Goal: Information Seeking & Learning: Learn about a topic

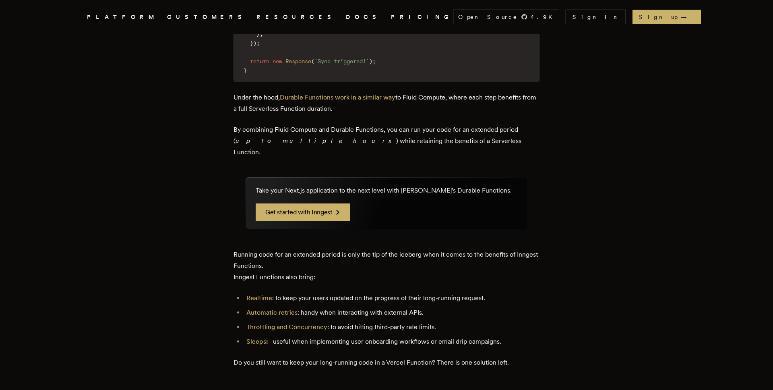
scroll to position [1560, 0]
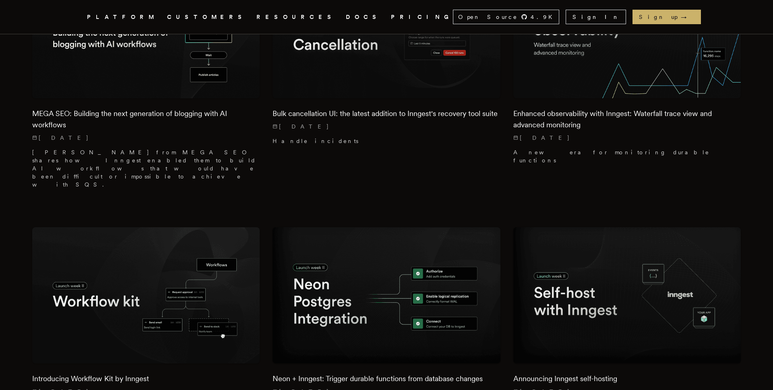
scroll to position [3388, 0]
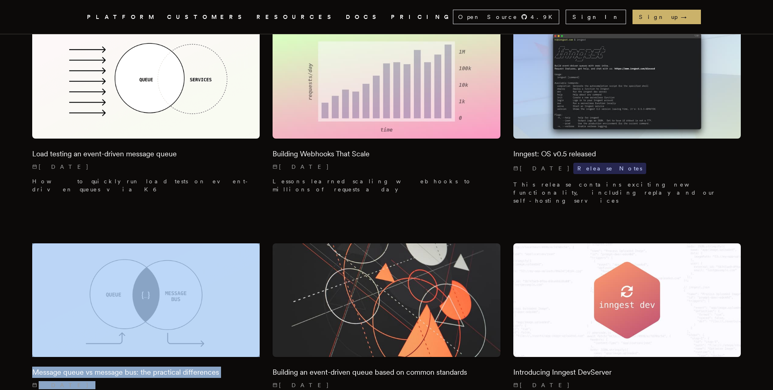
scroll to position [8553, 0]
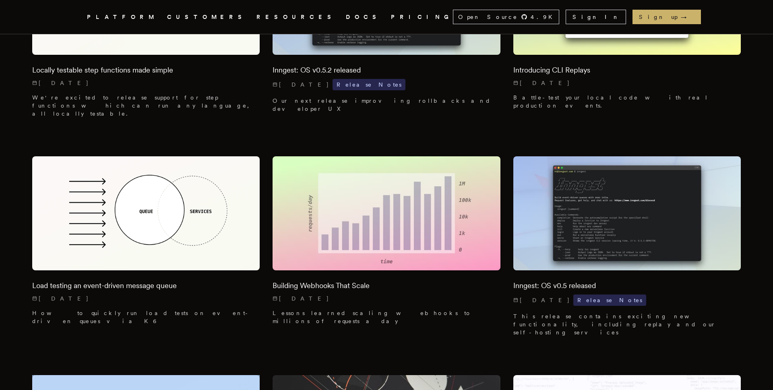
scroll to position [8411, 0]
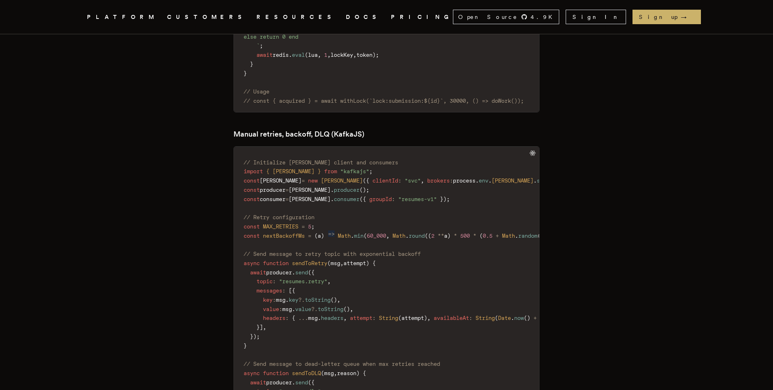
scroll to position [1218, 0]
click at [529, 151] on icon at bounding box center [532, 154] width 6 height 6
drag, startPoint x: 529, startPoint y: 128, endPoint x: 349, endPoint y: 174, distance: 185.6
click at [529, 151] on icon at bounding box center [532, 154] width 6 height 6
click at [338, 196] on span "consumer" at bounding box center [347, 199] width 26 height 6
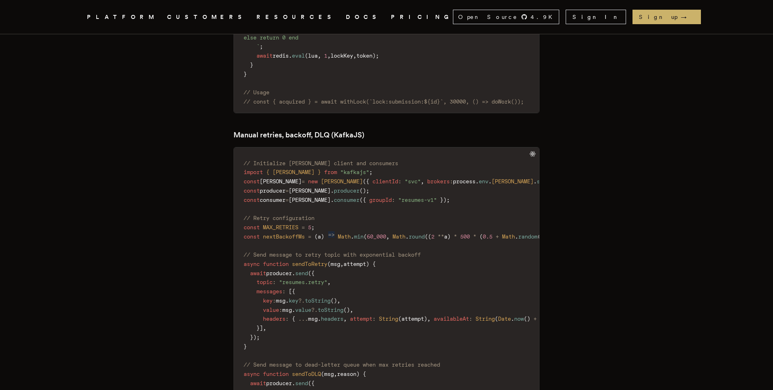
click at [338, 196] on span "consumer" at bounding box center [347, 199] width 26 height 6
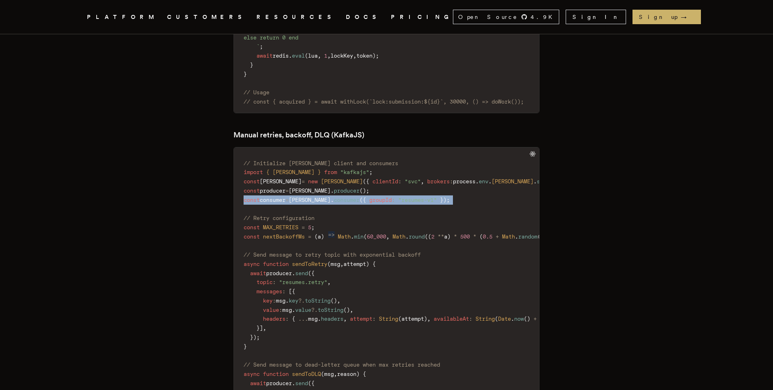
click at [338, 196] on span "consumer" at bounding box center [347, 199] width 26 height 6
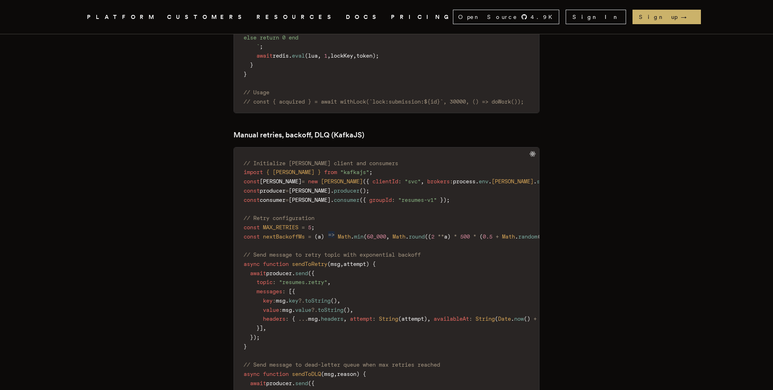
click at [308, 178] on span "new" at bounding box center [313, 181] width 10 height 6
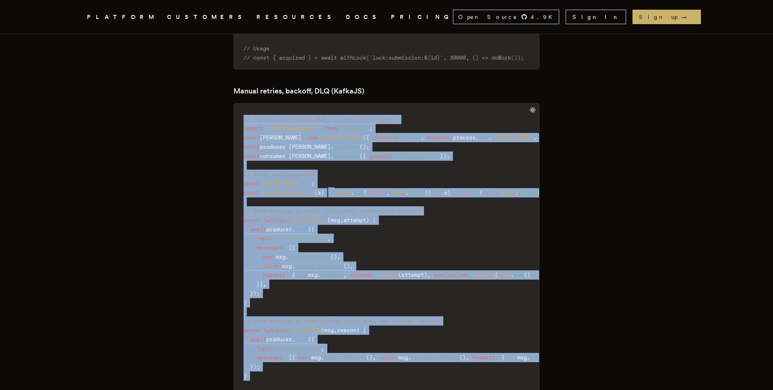
drag, startPoint x: 248, startPoint y: 136, endPoint x: 439, endPoint y: 361, distance: 295.3
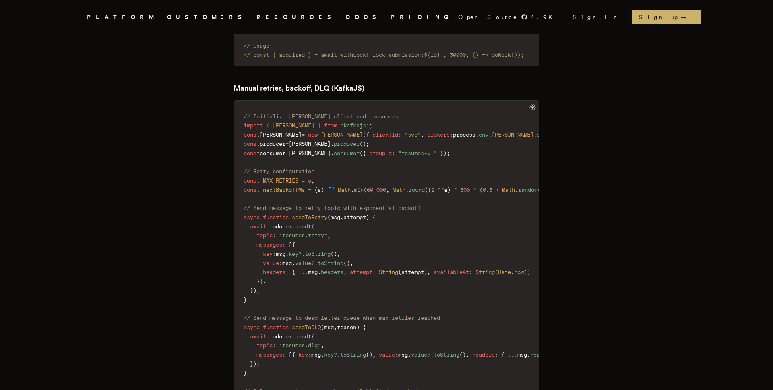
scroll to position [1268, 0]
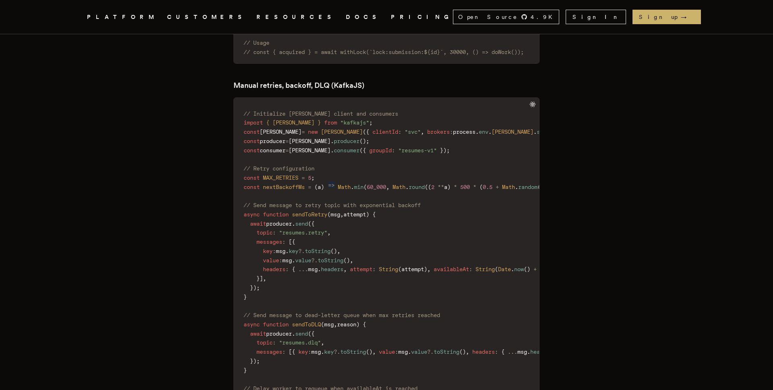
drag, startPoint x: 454, startPoint y: 389, endPoint x: 458, endPoint y: 348, distance: 41.7
click at [471, 388] on code "// Initialize Kafka client and consumers import { Kafka } from "kafkajs" ; cons…" at bounding box center [467, 398] width 467 height 590
click at [446, 318] on code "// Initialize Kafka client and consumers import { Kafka } from "kafkajs" ; cons…" at bounding box center [467, 397] width 467 height 590
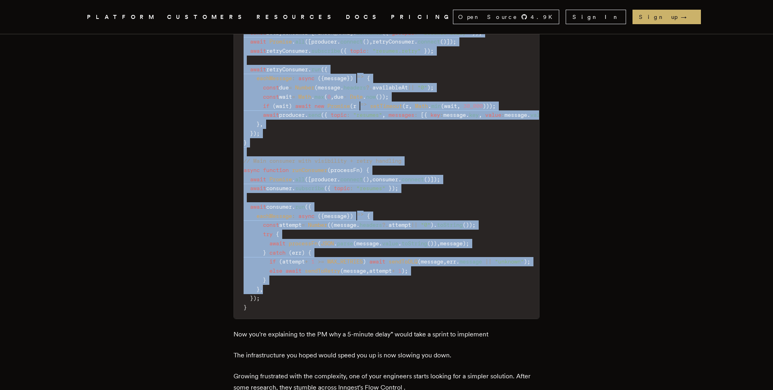
scroll to position [1643, 0]
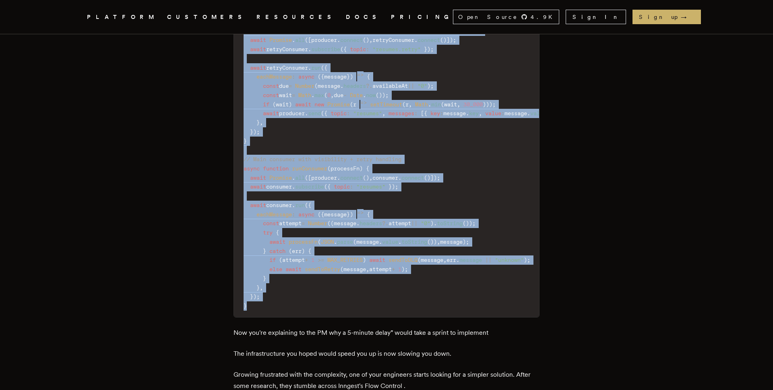
drag, startPoint x: 246, startPoint y: 97, endPoint x: 339, endPoint y: 282, distance: 206.6
click at [339, 282] on code "// Initialize Kafka client and consumers import { Kafka } from "kafkajs" ; cons…" at bounding box center [467, 22] width 467 height 590
copy code "import { Kafka } from "kafkajs" ; const kafka = new Kafka ( { clientId : "svc" …"
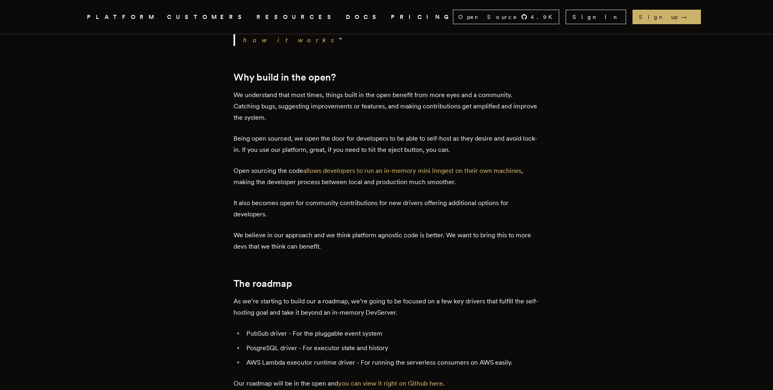
scroll to position [1180, 0]
click at [407, 378] on link "you can view it right on Github here" at bounding box center [390, 382] width 105 height 8
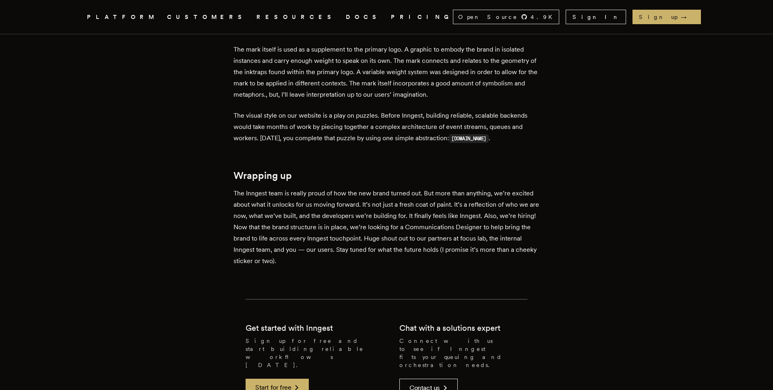
scroll to position [964, 0]
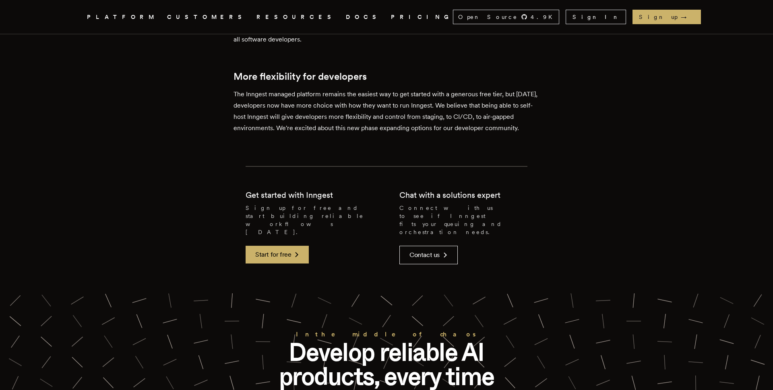
scroll to position [1803, 0]
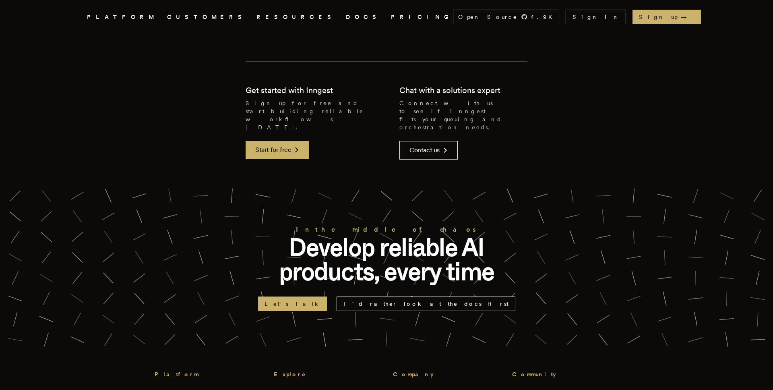
scroll to position [2724, 0]
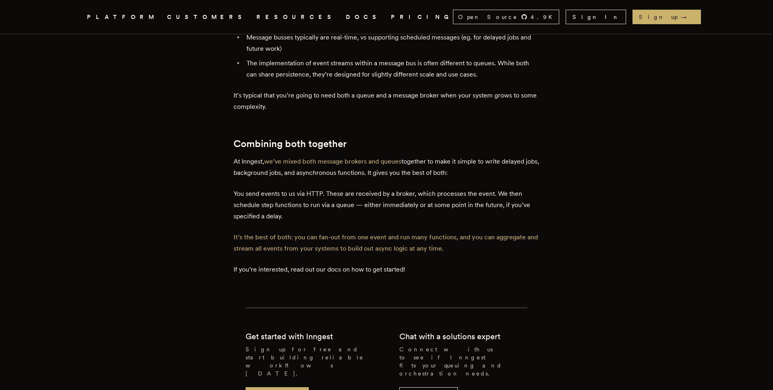
scroll to position [1782, 0]
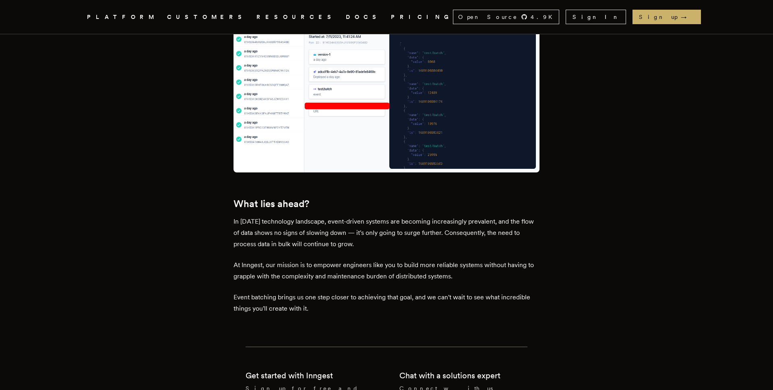
scroll to position [818, 0]
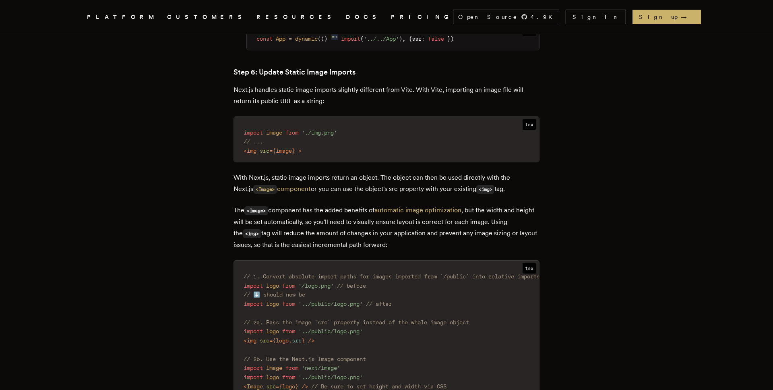
scroll to position [3286, 0]
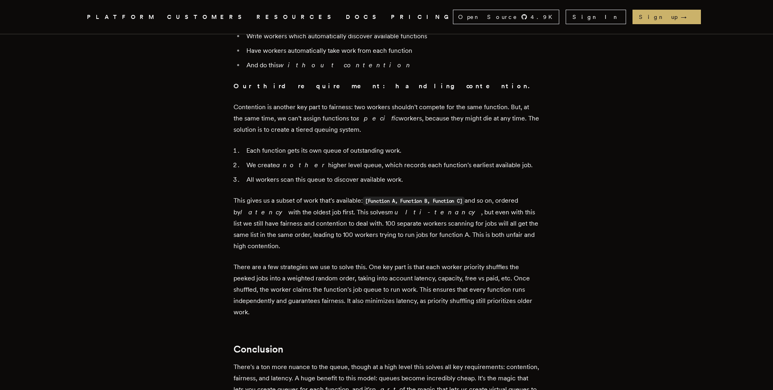
scroll to position [2295, 0]
drag, startPoint x: 288, startPoint y: 210, endPoint x: 357, endPoint y: 211, distance: 68.8
click at [357, 261] on p "There are a few strategies we use to solve this. One key part is that each work…" at bounding box center [386, 289] width 306 height 56
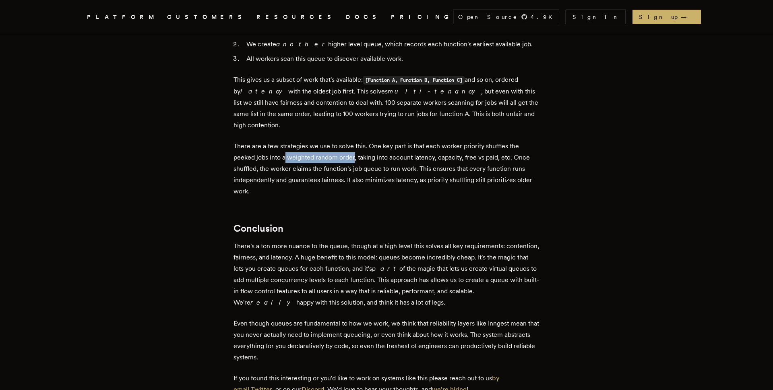
scroll to position [2417, 0]
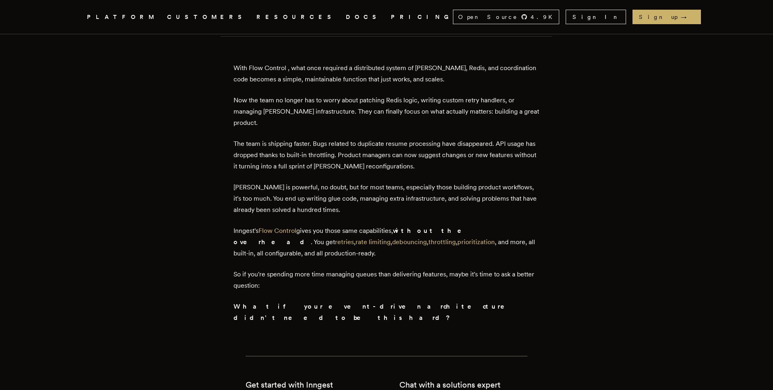
scroll to position [2660, 0]
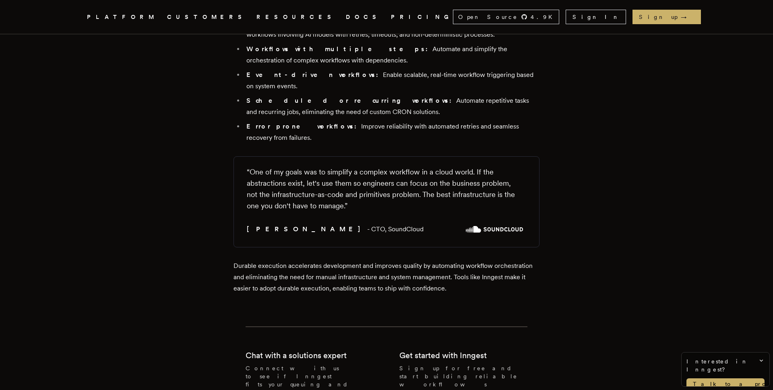
scroll to position [2833, 0]
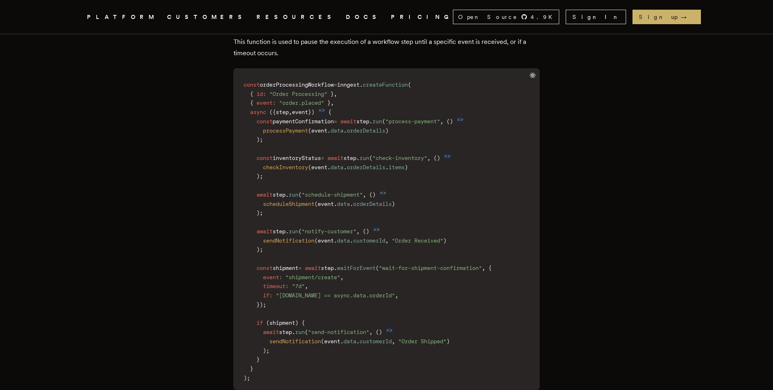
scroll to position [1836, 0]
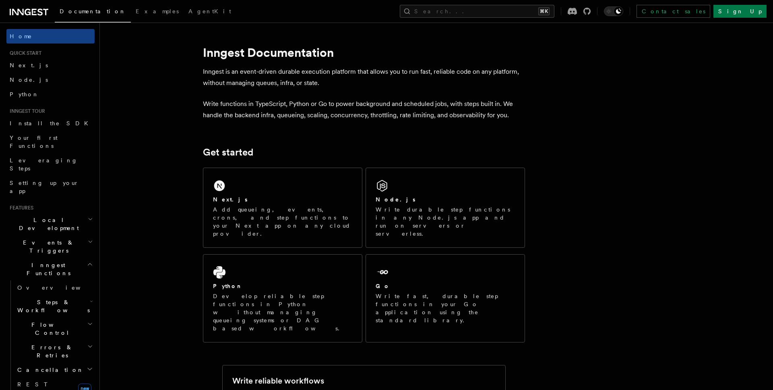
click at [31, 12] on icon at bounding box center [29, 12] width 39 height 10
click at [91, 261] on icon "button" at bounding box center [90, 264] width 6 height 6
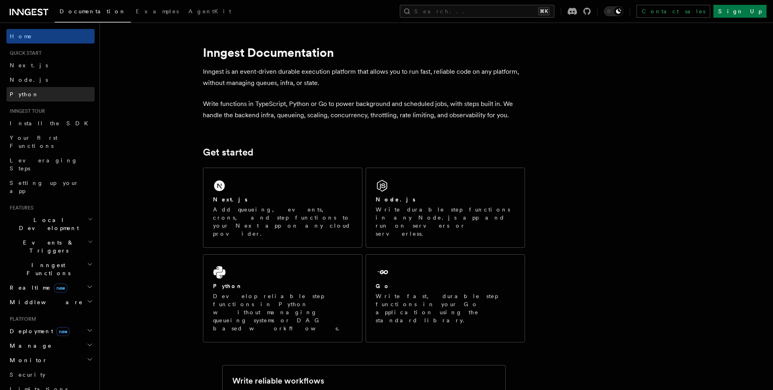
click at [48, 92] on link "Python" at bounding box center [50, 94] width 88 height 14
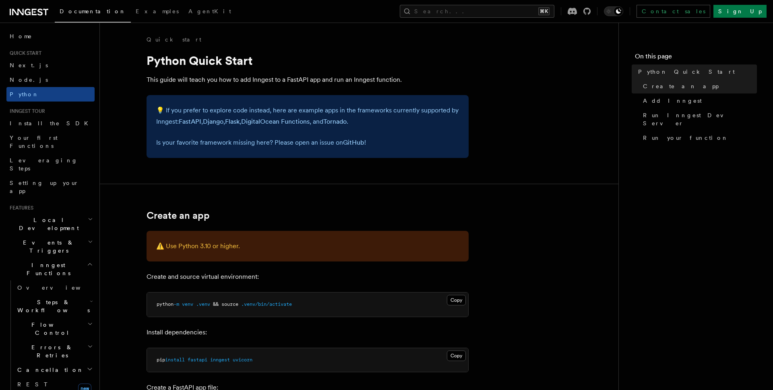
click at [179, 111] on p "💡 If you prefer to explore code instead, here are example apps in the framework…" at bounding box center [307, 116] width 303 height 23
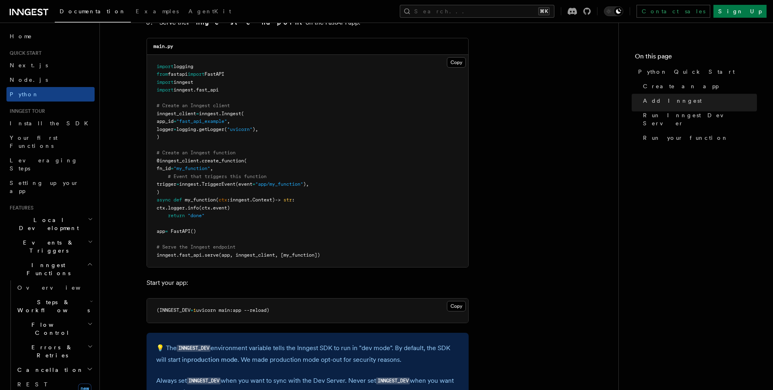
scroll to position [525, 0]
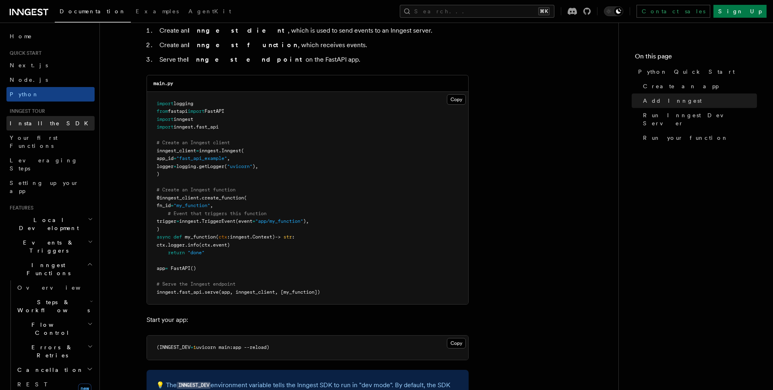
click at [72, 123] on link "Install the SDK" at bounding box center [50, 123] width 88 height 14
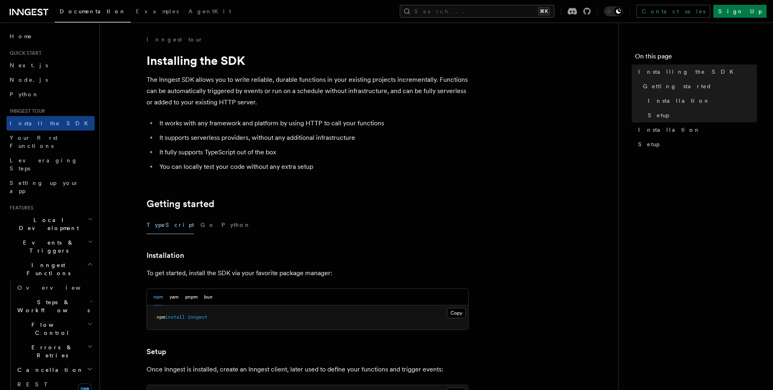
click at [213, 221] on div "TypeScript Go Python" at bounding box center [308, 225] width 322 height 18
click at [221, 223] on button "Python" at bounding box center [235, 225] width 29 height 18
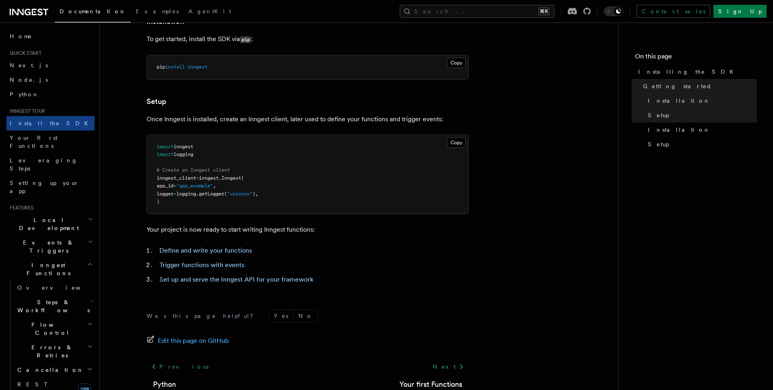
scroll to position [234, 0]
click at [236, 248] on link "Define and write your functions" at bounding box center [205, 250] width 93 height 8
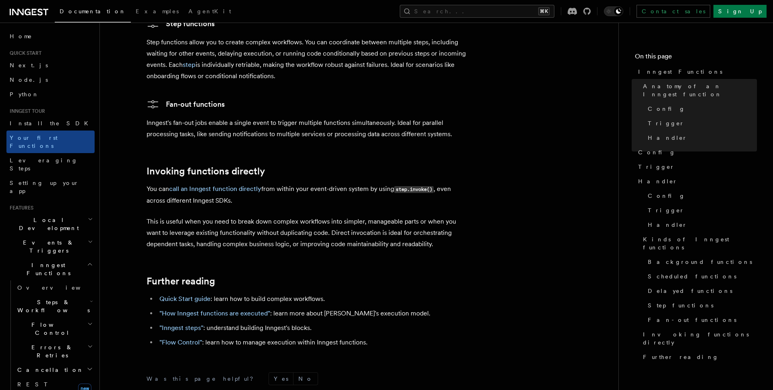
scroll to position [1548, 0]
click at [50, 180] on span "Setting up your app" at bounding box center [44, 187] width 69 height 14
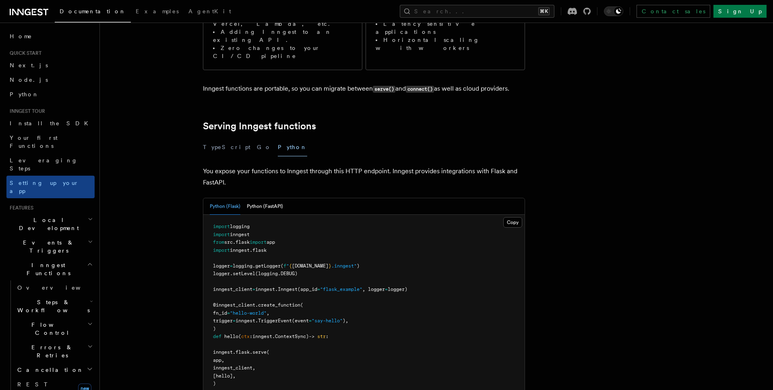
scroll to position [206, 0]
click at [235, 372] on span "[hello]," at bounding box center [224, 375] width 23 height 6
click at [269, 197] on button "Python (FastAPI)" at bounding box center [265, 205] width 36 height 17
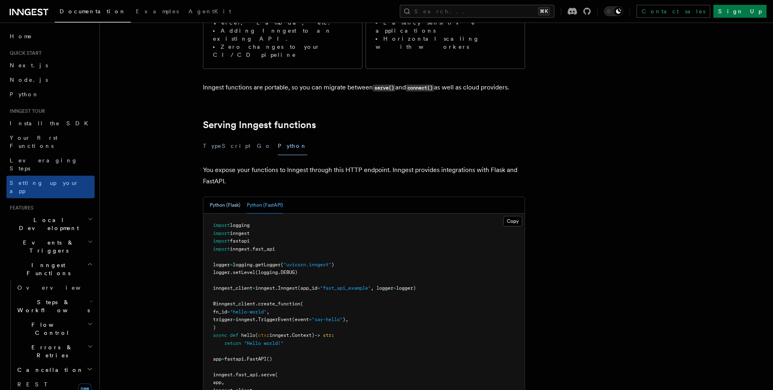
click at [233, 197] on button "Python (Flask)" at bounding box center [225, 205] width 31 height 17
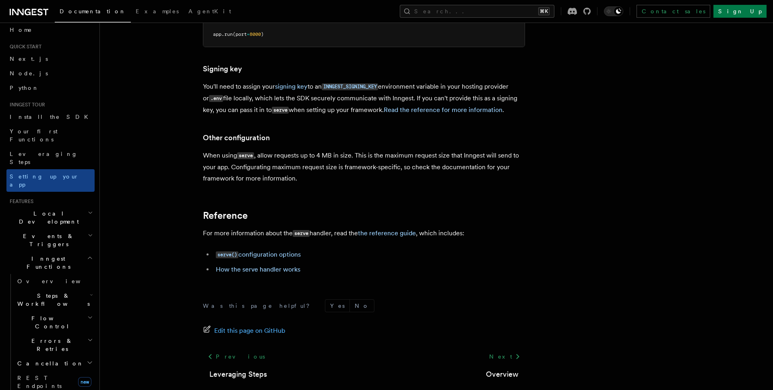
scroll to position [7, 0]
click at [28, 228] on h2 "Events & Triggers" at bounding box center [50, 239] width 88 height 23
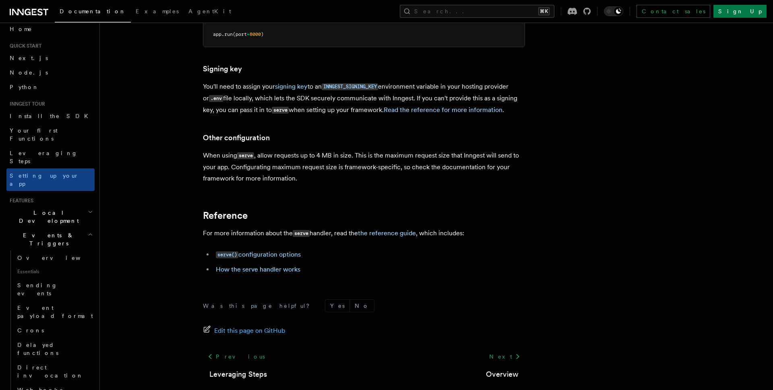
click at [33, 208] on span "Local Development" at bounding box center [46, 216] width 81 height 16
click at [33, 232] on span "Overview" at bounding box center [58, 235] width 83 height 6
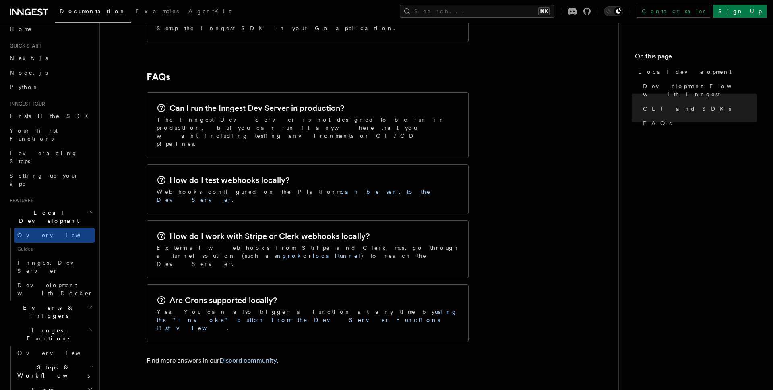
scroll to position [1228, 0]
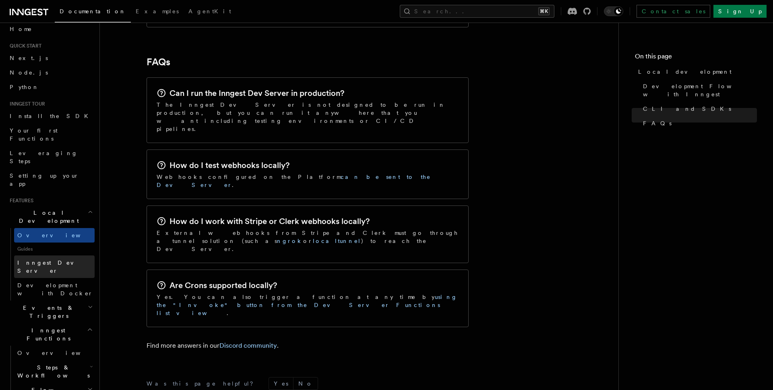
click at [67, 255] on link "Inngest Dev Server" at bounding box center [54, 266] width 81 height 23
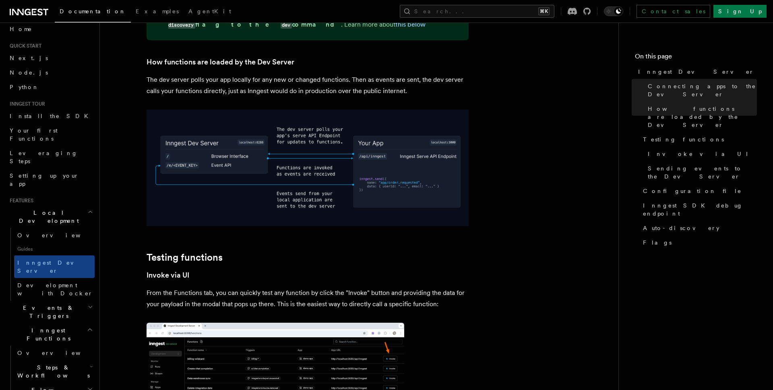
scroll to position [708, 0]
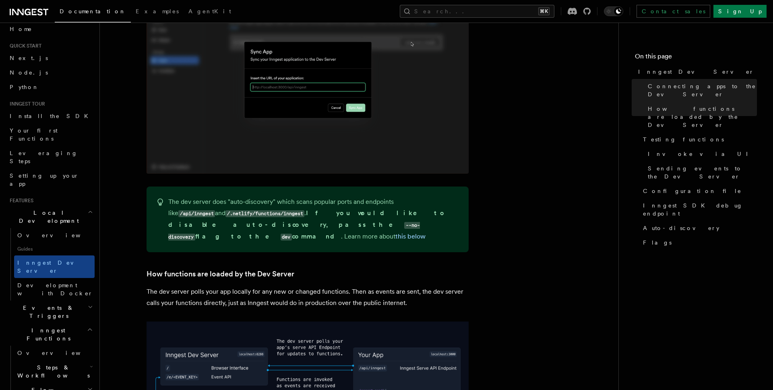
click at [90, 303] on icon "button" at bounding box center [90, 306] width 5 height 6
click at [33, 327] on span "Overview" at bounding box center [58, 330] width 83 height 6
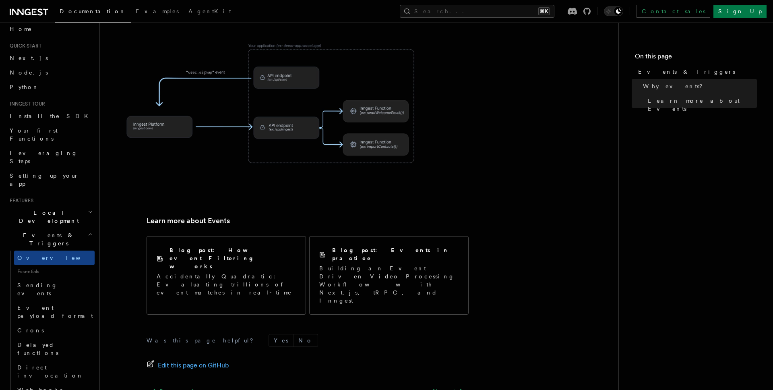
scroll to position [467, 0]
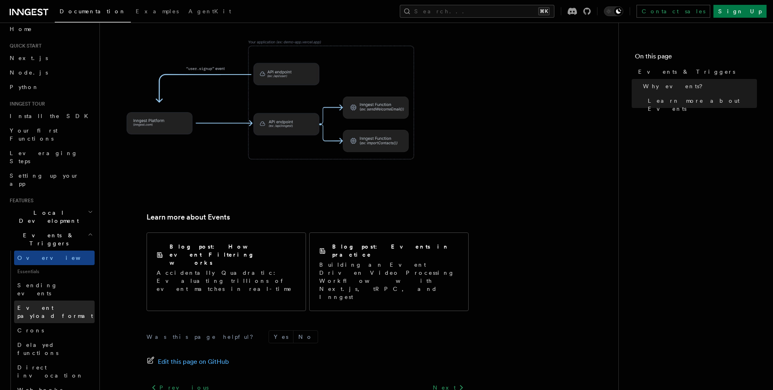
click at [64, 304] on span "Event payload format" at bounding box center [55, 311] width 76 height 14
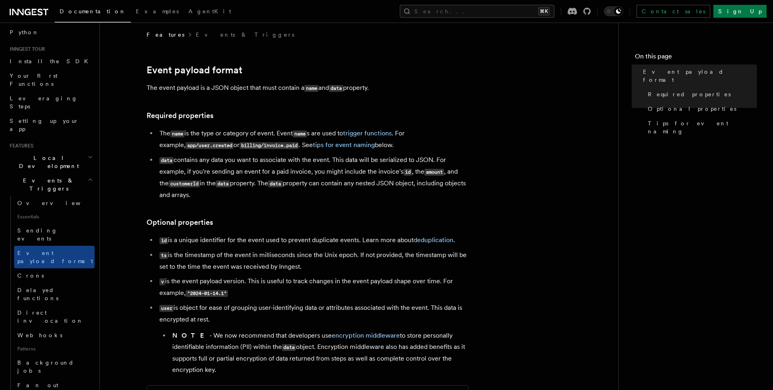
scroll to position [67, 0]
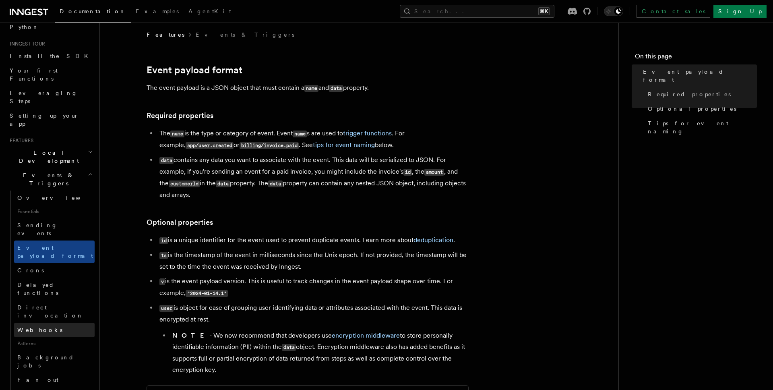
click at [37, 326] on span "Webhooks" at bounding box center [39, 329] width 45 height 6
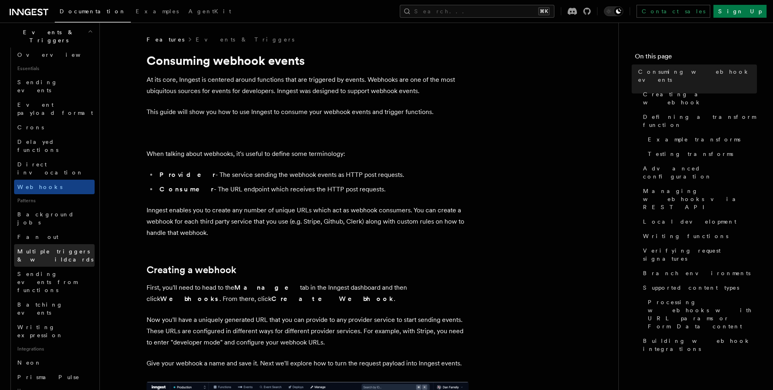
scroll to position [212, 0]
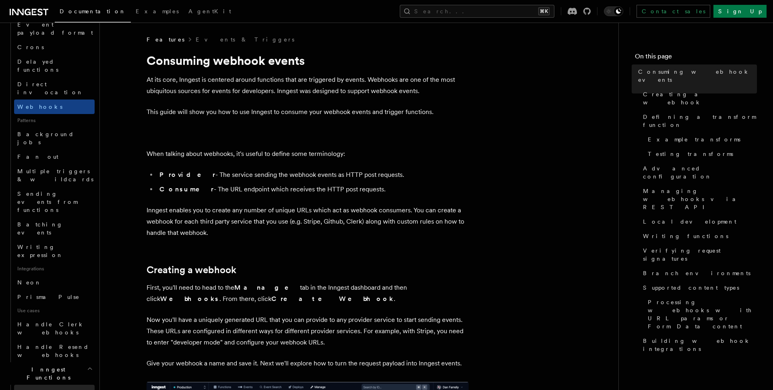
click at [32, 384] on link "Overview" at bounding box center [54, 391] width 81 height 14
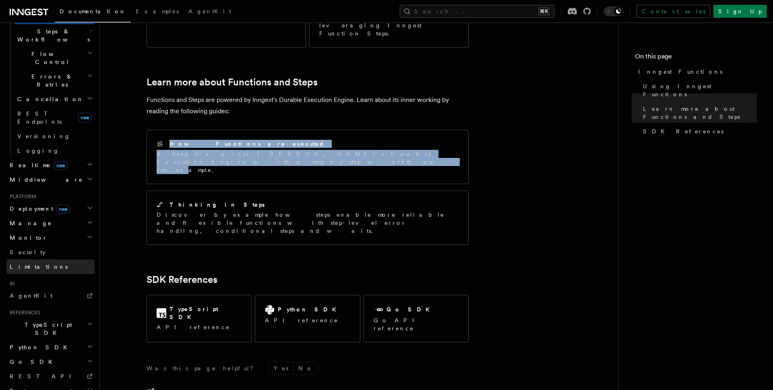
scroll to position [540, 0]
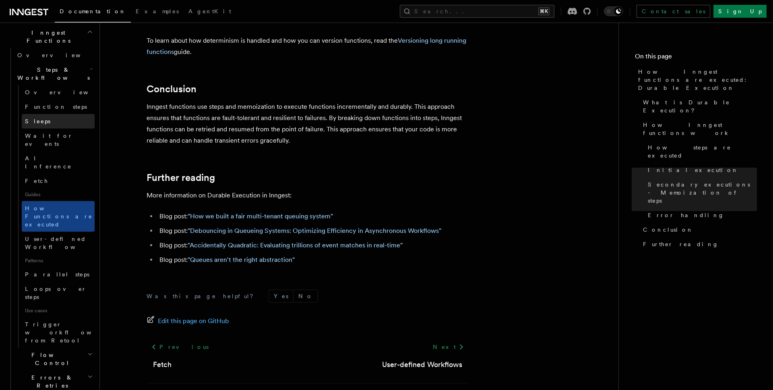
scroll to position [233, 0]
click at [72, 347] on h2 "Flow Control" at bounding box center [54, 358] width 81 height 23
click at [48, 373] on span "Overview" at bounding box center [66, 376] width 83 height 6
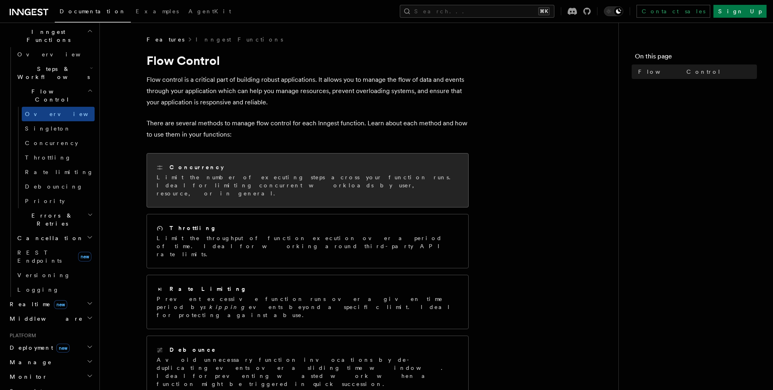
click at [217, 172] on div "Concurrency Limit the number of executing steps across your function runs. Idea…" at bounding box center [308, 180] width 302 height 34
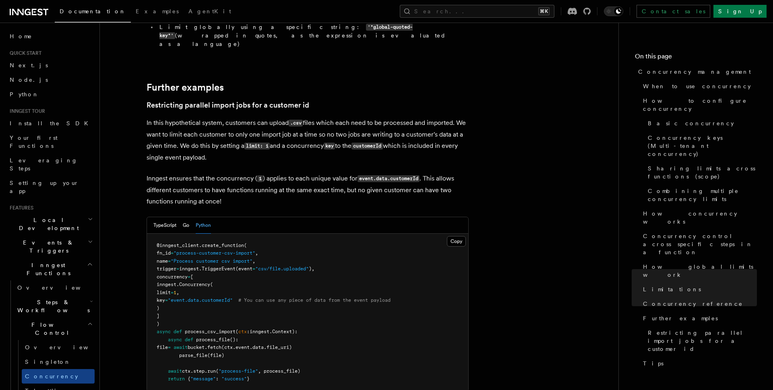
scroll to position [3199, 0]
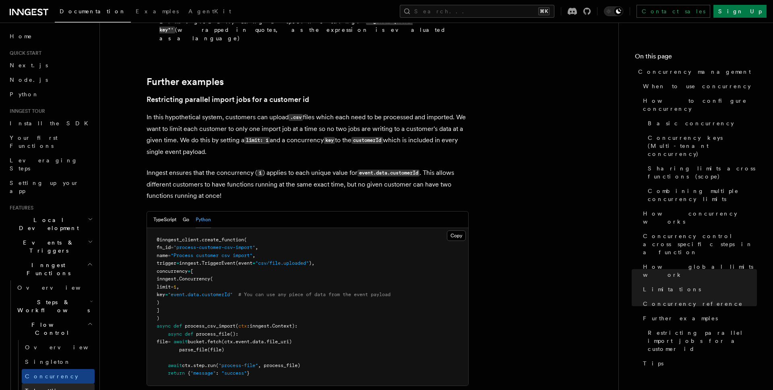
click at [56, 383] on link "Throttling" at bounding box center [58, 390] width 73 height 14
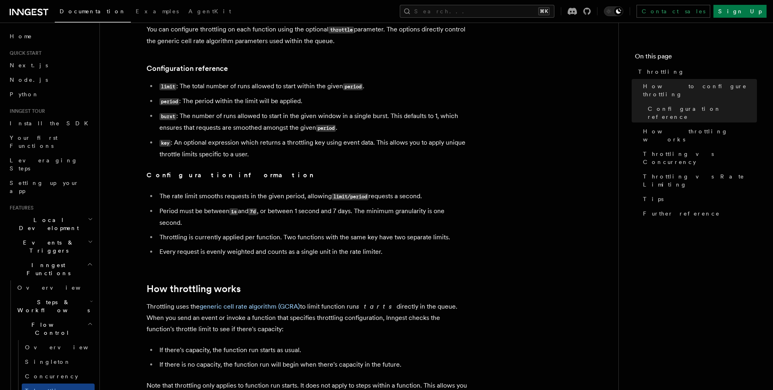
scroll to position [306, 0]
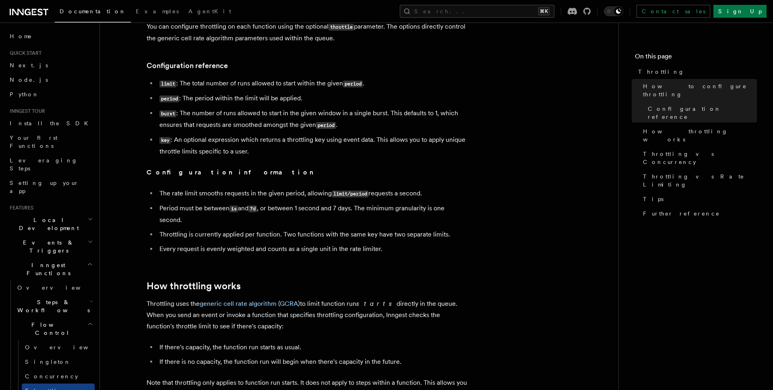
click at [318, 326] on p "Throttling uses the generic cell rate algorithm (GCRA) to limit function run st…" at bounding box center [308, 315] width 322 height 34
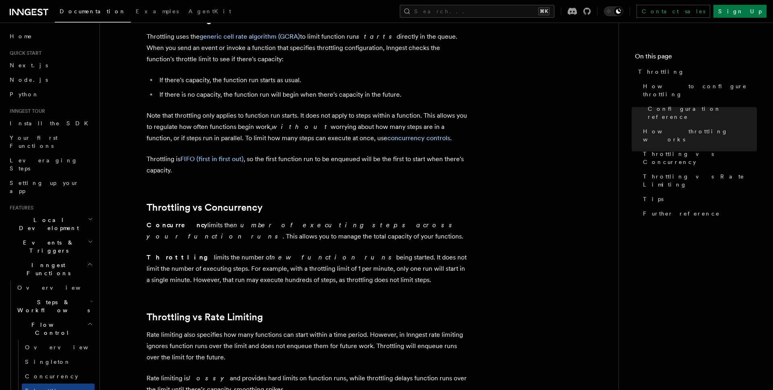
scroll to position [580, 0]
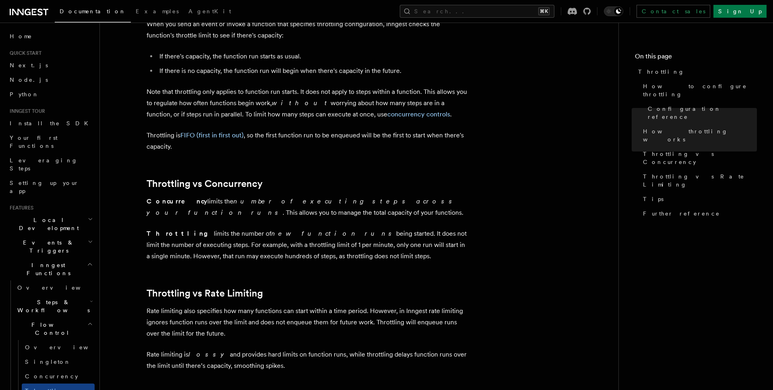
click at [308, 339] on article "Features Inngest Functions Flow Control Throttling Throttling allows you to spe…" at bounding box center [359, 46] width 493 height 1215
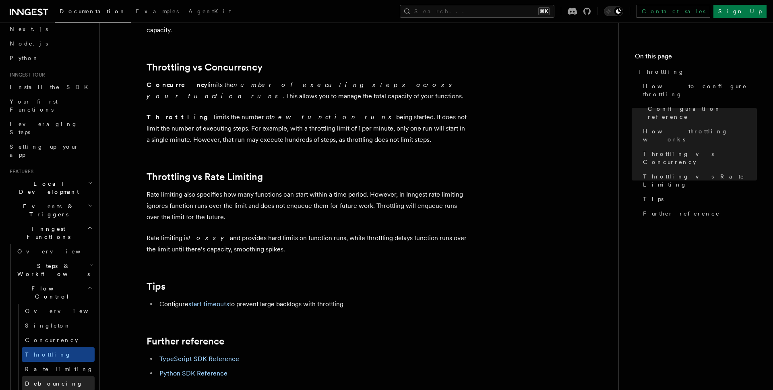
scroll to position [37, 0]
click at [58, 389] on link "Priority" at bounding box center [58, 397] width 73 height 14
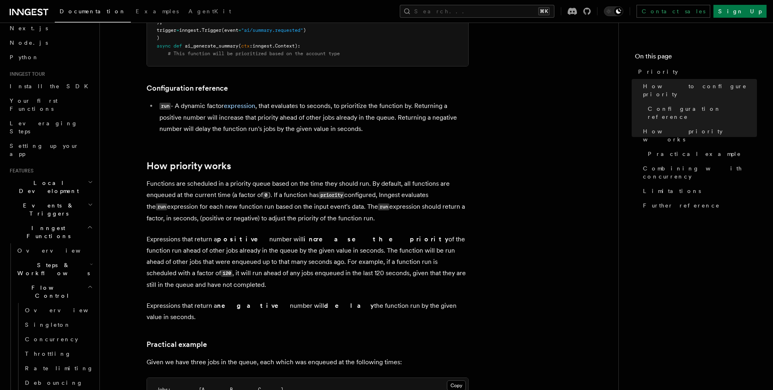
scroll to position [243, 0]
click at [308, 290] on article "Features Inngest Functions Flow Control Priority Priority allows you to dynamic…" at bounding box center [359, 382] width 493 height 1181
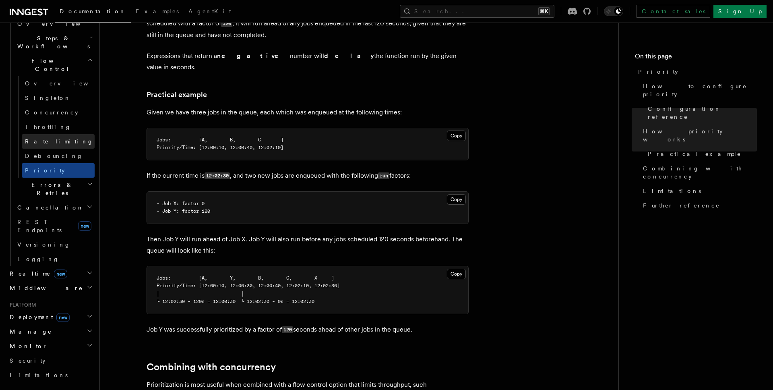
scroll to position [266, 0]
click at [84, 264] on h2 "Realtime new" at bounding box center [50, 271] width 88 height 14
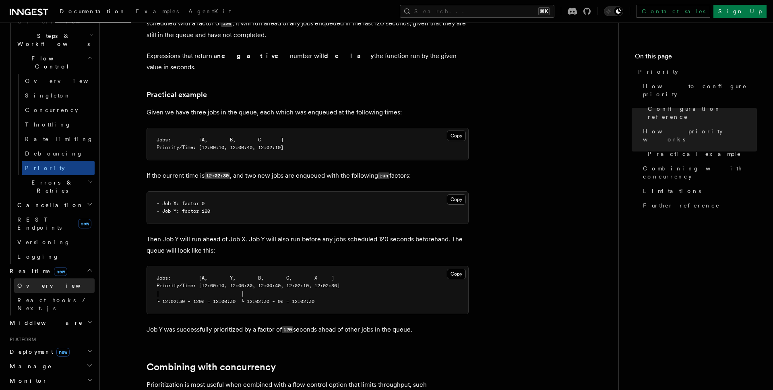
click at [57, 278] on link "Overview" at bounding box center [54, 285] width 81 height 14
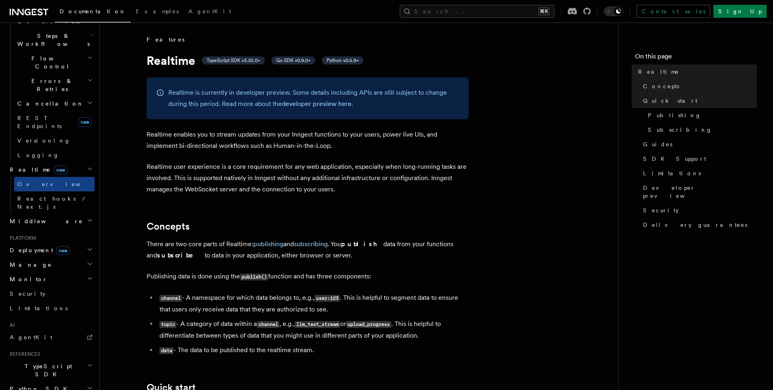
click at [39, 217] on span "Middleware" at bounding box center [44, 221] width 76 height 8
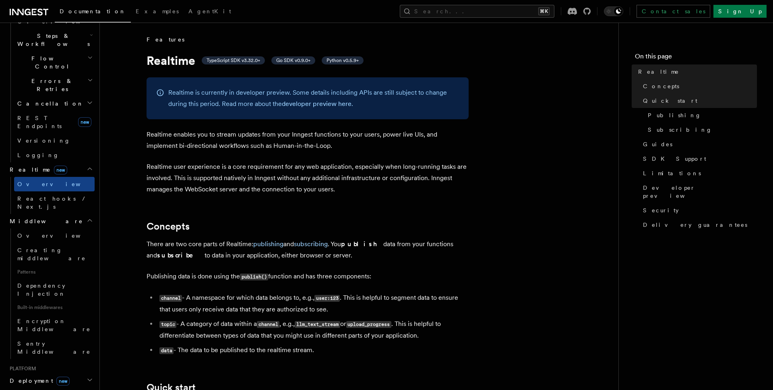
click at [39, 217] on span "Middleware" at bounding box center [44, 221] width 76 height 8
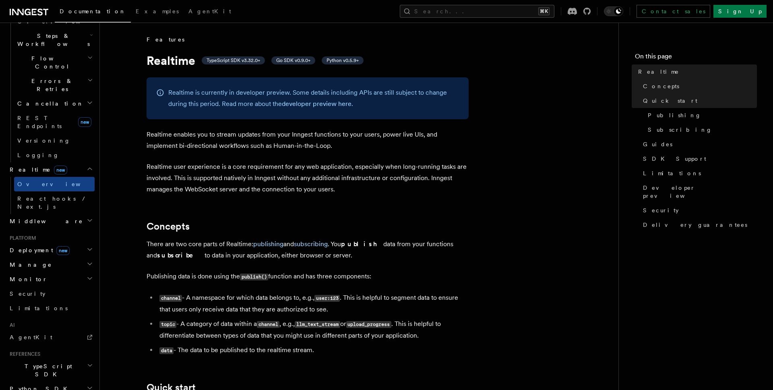
scroll to position [266, 0]
click at [83, 242] on h2 "Deployment new" at bounding box center [50, 249] width 88 height 14
click at [37, 257] on link "Overview" at bounding box center [54, 264] width 81 height 14
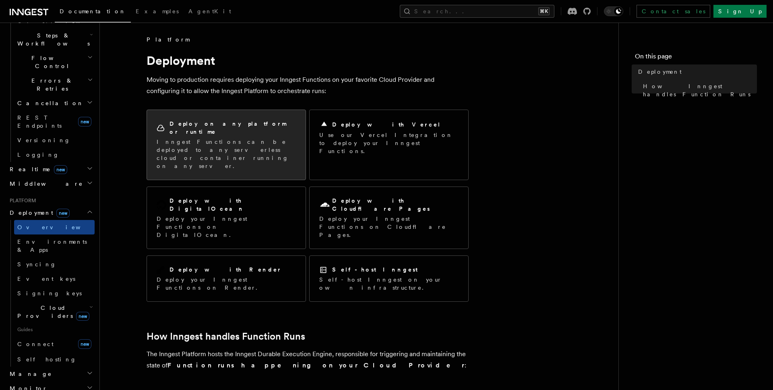
click at [273, 146] on div "Deploy on any platform or runtime Inngest Functions can be deployed to any serv…" at bounding box center [226, 145] width 159 height 70
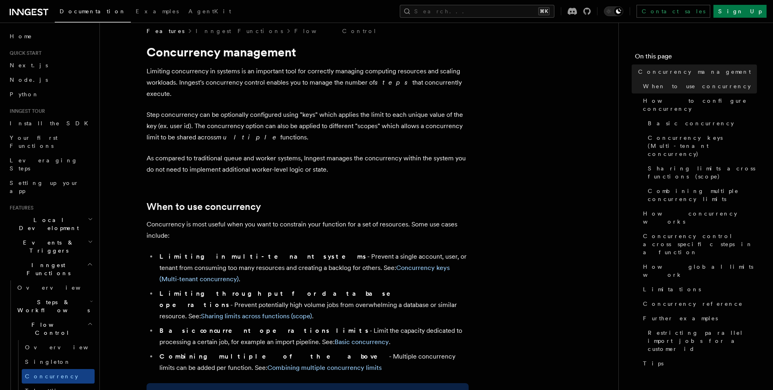
scroll to position [9, 0]
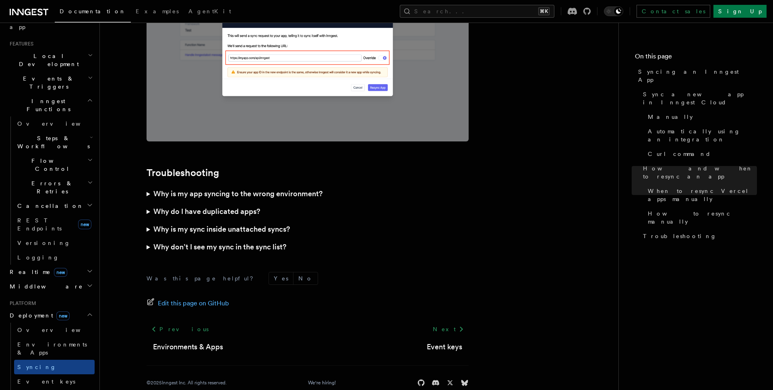
scroll to position [165, 0]
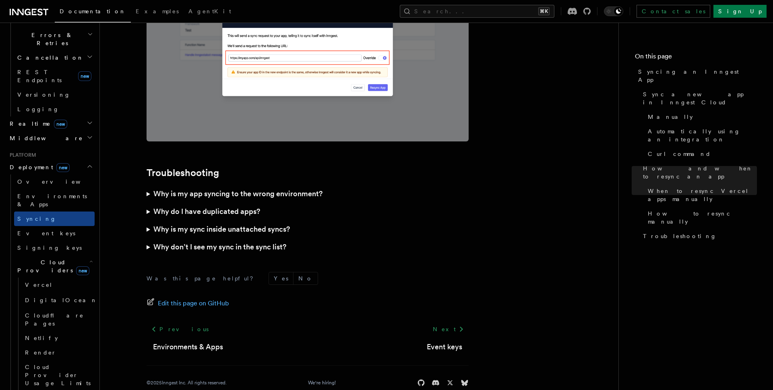
scroll to position [314, 0]
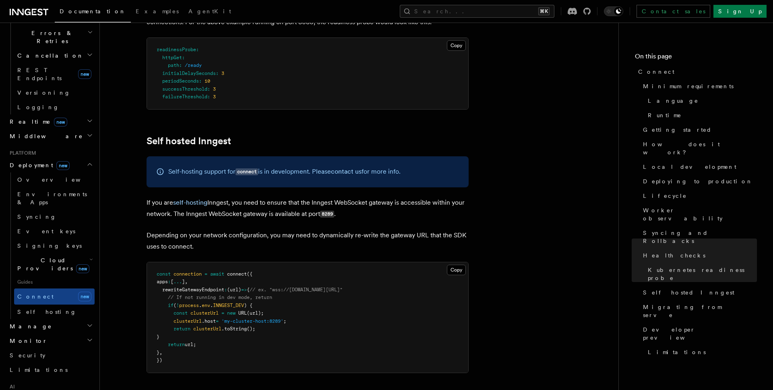
scroll to position [3909, 0]
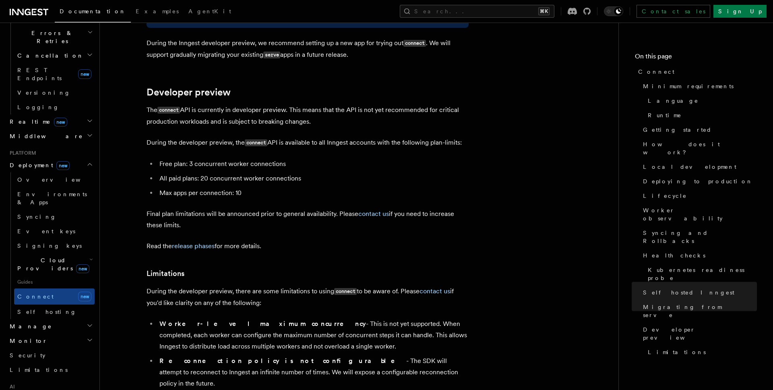
scroll to position [4339, 0]
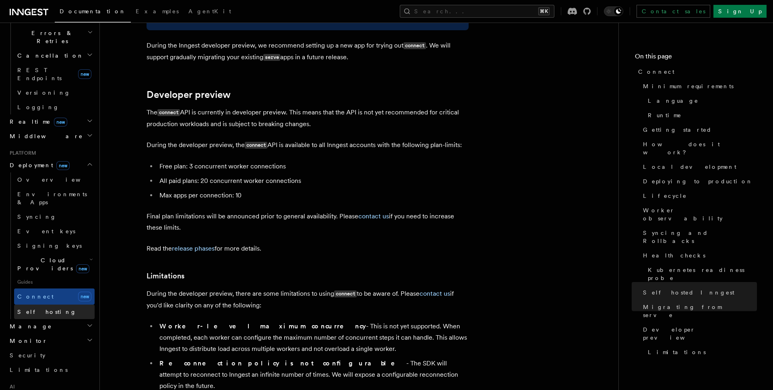
click at [70, 304] on link "Self hosting" at bounding box center [54, 311] width 81 height 14
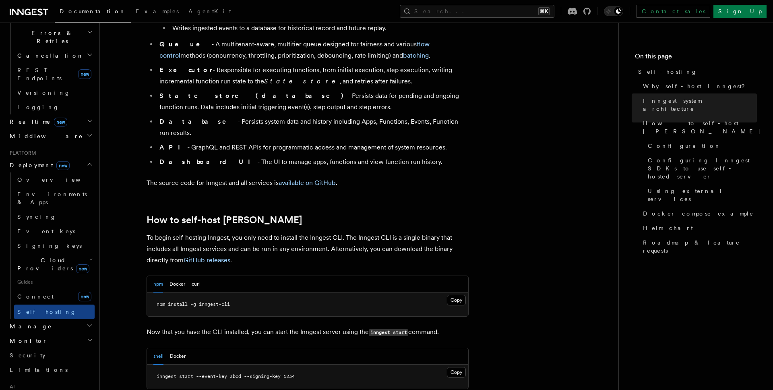
scroll to position [631, 0]
click at [176, 275] on button "Docker" at bounding box center [177, 283] width 16 height 17
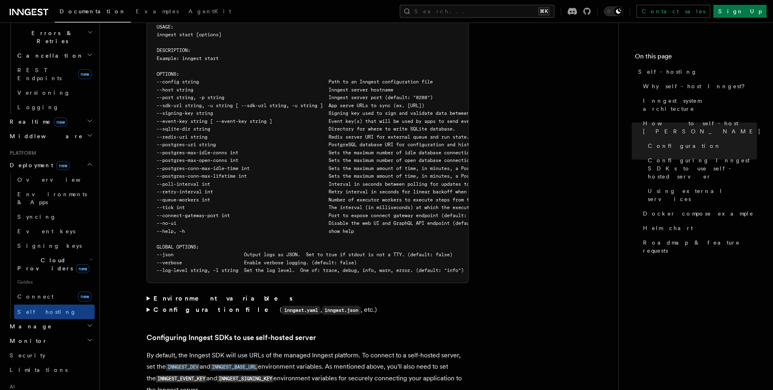
scroll to position [1451, 0]
click at [145, 275] on article "Platform Deployment Self-hosting Self-hosting support for Inngest is supported …" at bounding box center [359, 305] width 493 height 3441
click at [149, 292] on summary "Environment variables" at bounding box center [308, 297] width 322 height 11
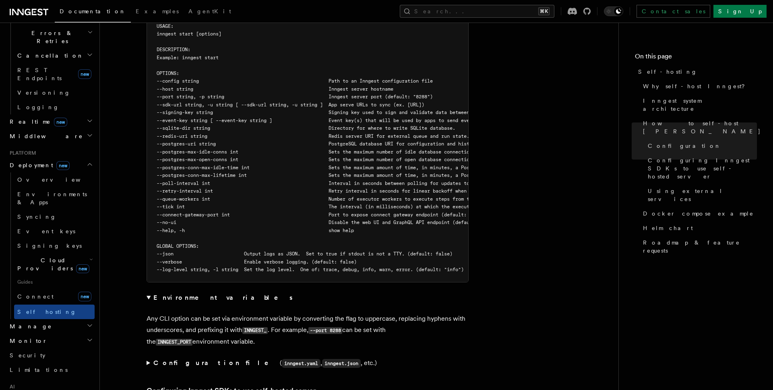
click at [150, 292] on summary "Environment variables" at bounding box center [308, 297] width 322 height 11
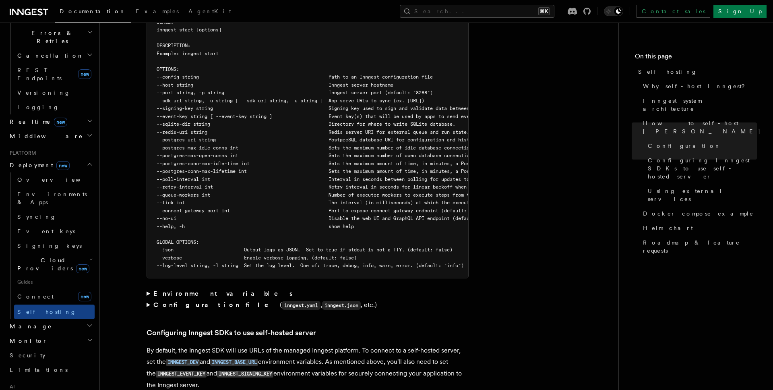
scroll to position [1455, 0]
click at [151, 298] on summary "Configuration file ( inngest.yaml , inngest.json , etc.)" at bounding box center [308, 304] width 322 height 12
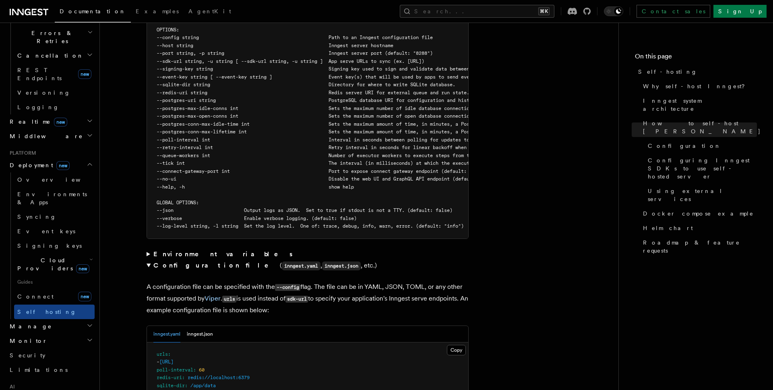
scroll to position [1496, 0]
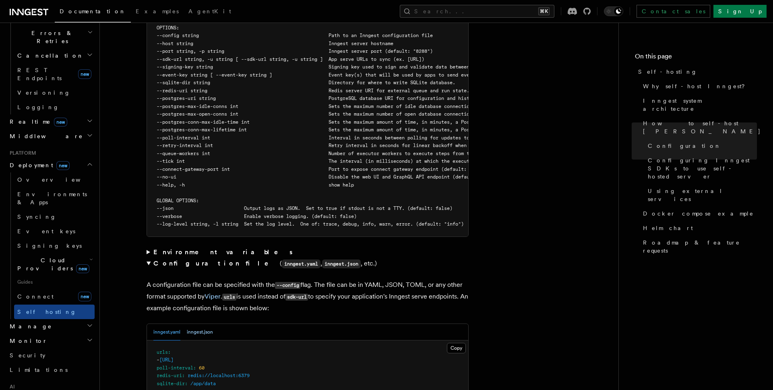
click at [202, 324] on button "inngest.json" at bounding box center [200, 332] width 26 height 17
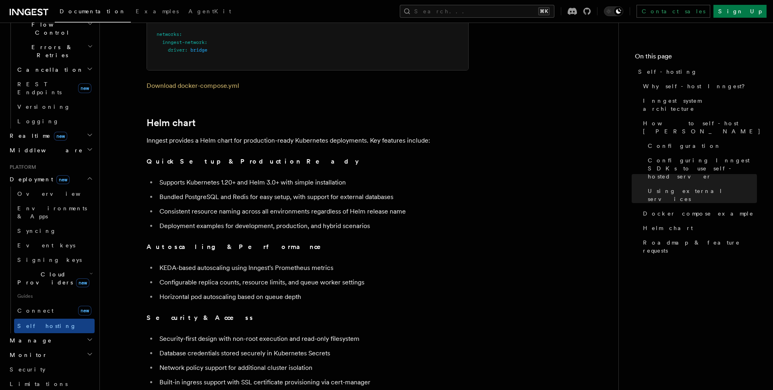
scroll to position [305, 0]
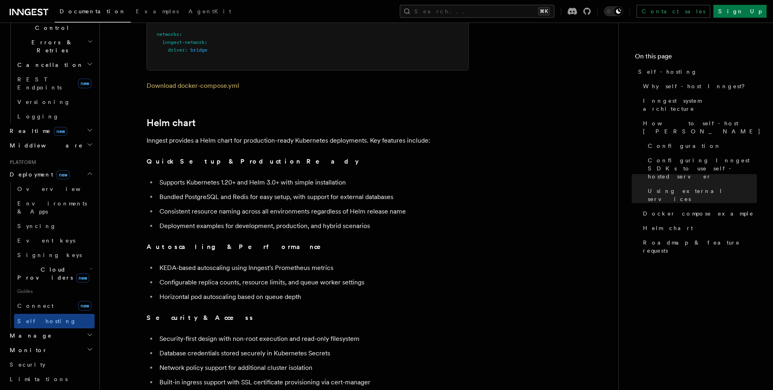
click at [87, 331] on icon "button" at bounding box center [90, 334] width 6 height 6
click at [50, 347] on span "Environments" at bounding box center [52, 350] width 70 height 6
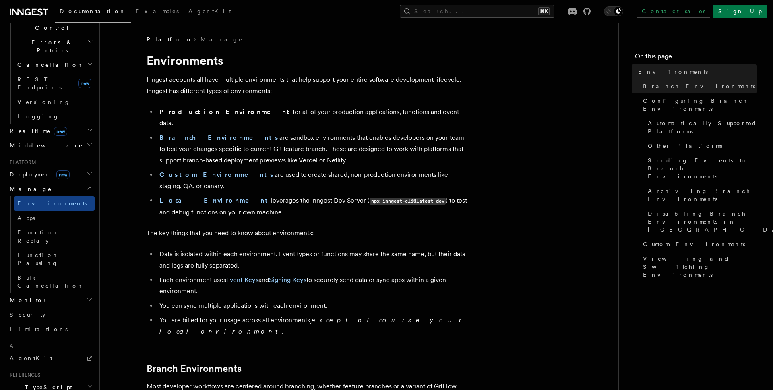
click at [87, 296] on icon "button" at bounding box center [90, 299] width 6 height 6
click at [51, 307] on link "Security" at bounding box center [50, 314] width 88 height 14
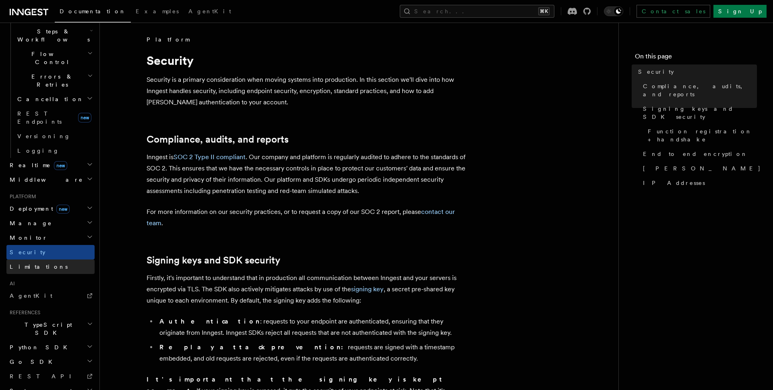
click at [53, 259] on link "Limitations" at bounding box center [50, 266] width 88 height 14
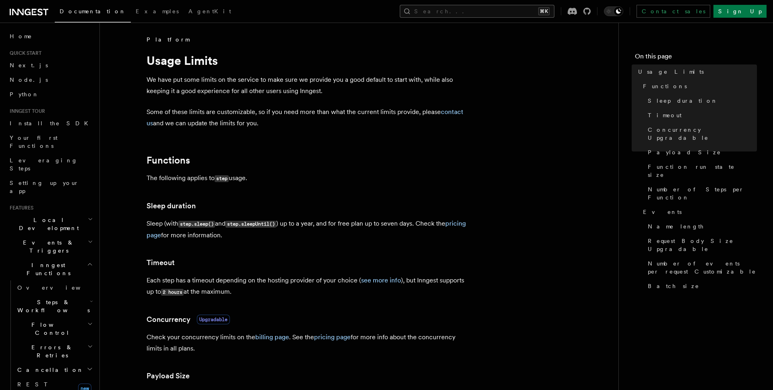
click at [533, 13] on button "Search... ⌘K" at bounding box center [477, 11] width 155 height 13
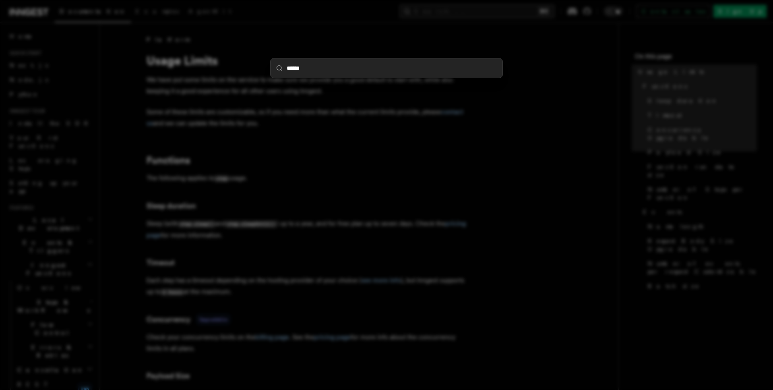
type input "******"
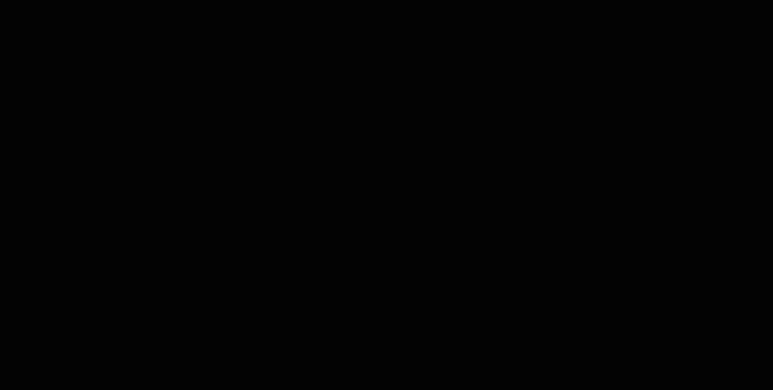
drag, startPoint x: 451, startPoint y: 61, endPoint x: 446, endPoint y: 61, distance: 4.8
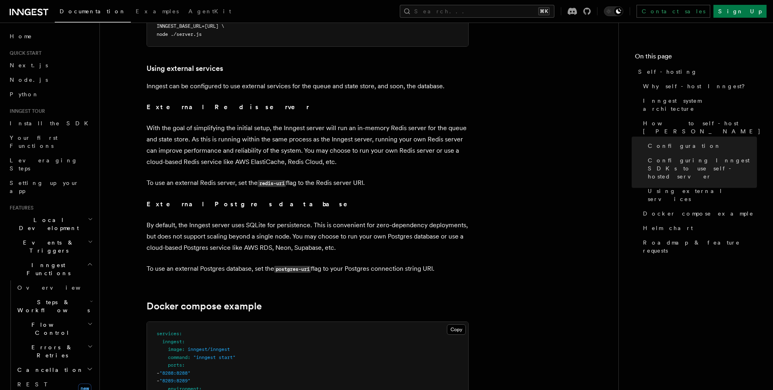
scroll to position [1898, 0]
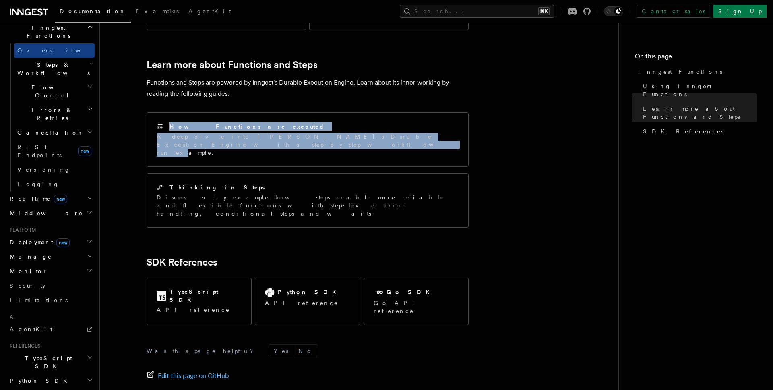
scroll to position [239, 0]
click at [50, 371] on h2 "Python SDK" at bounding box center [50, 378] width 88 height 14
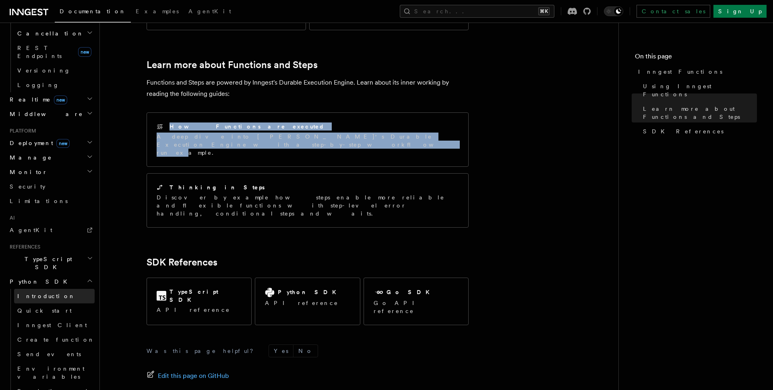
scroll to position [337, 0]
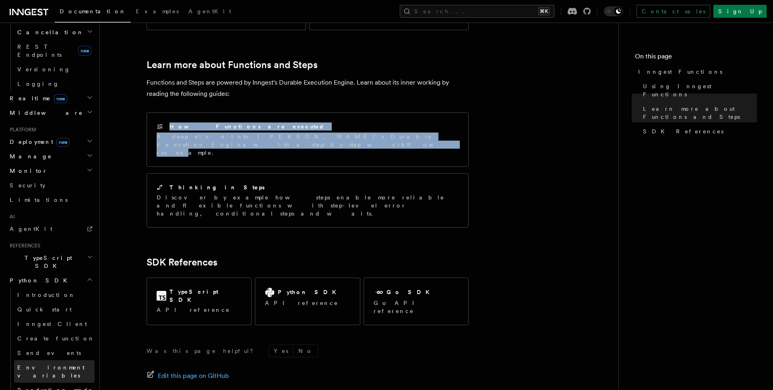
click at [57, 364] on span "Environment variables" at bounding box center [50, 371] width 67 height 14
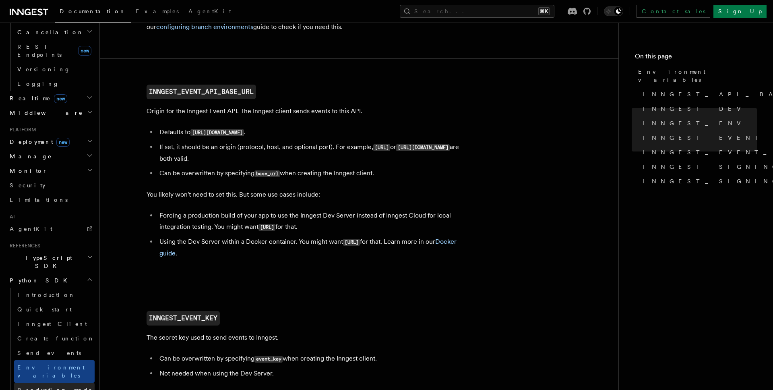
scroll to position [456, 0]
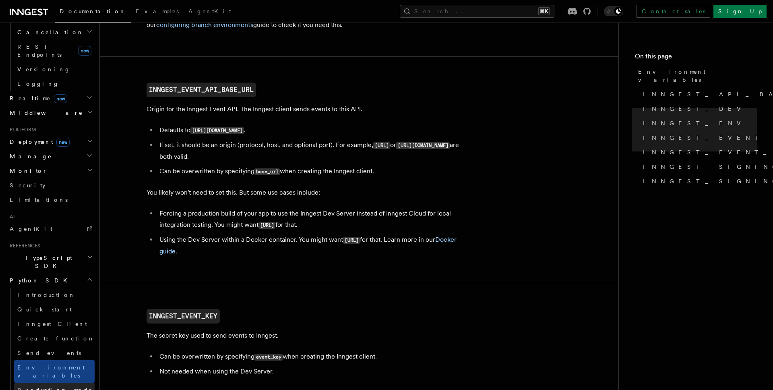
click at [68, 382] on link "Production mode" at bounding box center [54, 389] width 81 height 14
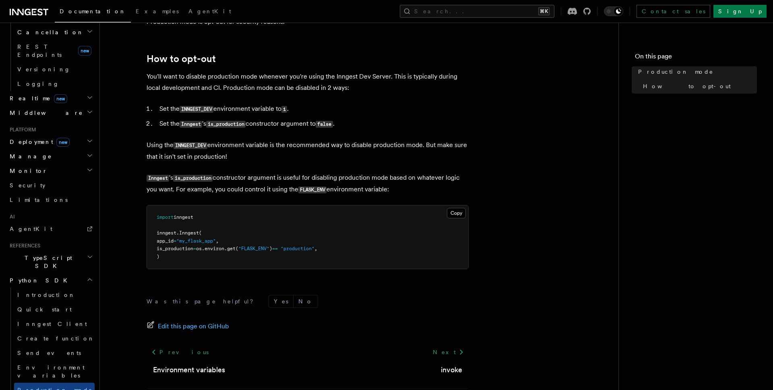
scroll to position [108, 0]
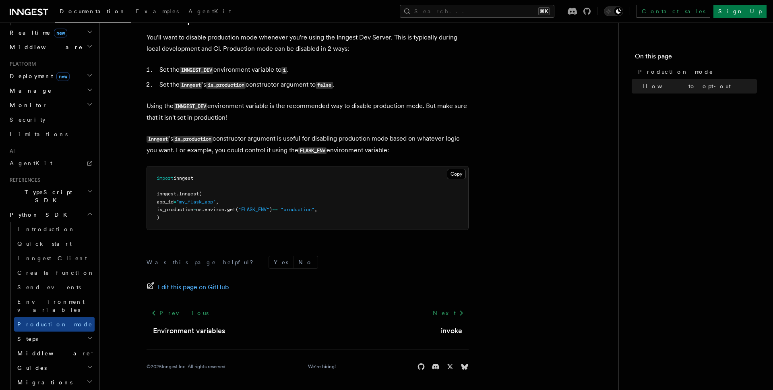
scroll to position [406, 0]
click at [91, 349] on icon "button" at bounding box center [92, 349] width 2 height 1
click at [81, 386] on h2 "Guides" at bounding box center [54, 393] width 81 height 14
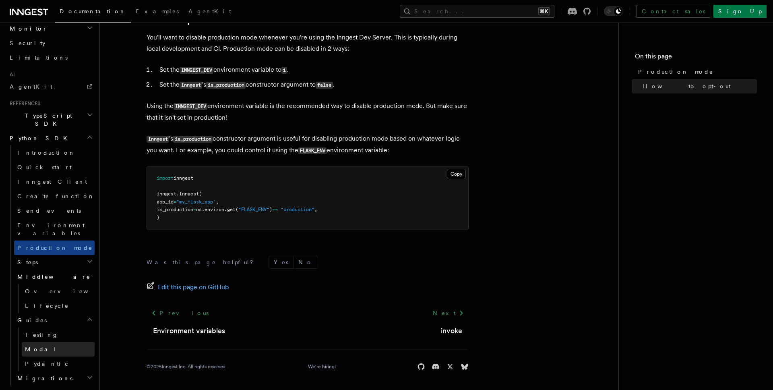
scroll to position [480, 0]
click at [38, 345] on span "Modal" at bounding box center [40, 348] width 31 height 6
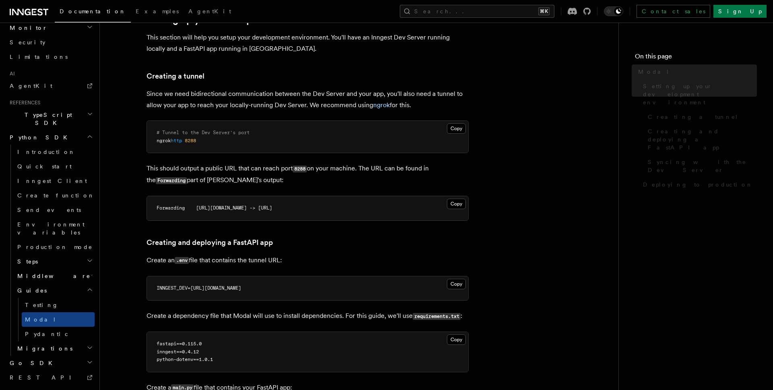
scroll to position [473, 0]
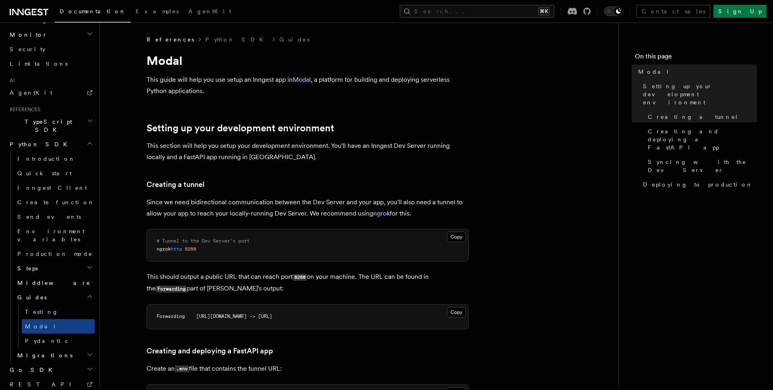
click at [561, 19] on div "Documentation Examples AgentKit Search... ⌘K Contact sales Sign Up" at bounding box center [386, 11] width 773 height 23
click at [553, 14] on button "Search... ⌘K" at bounding box center [477, 11] width 155 height 13
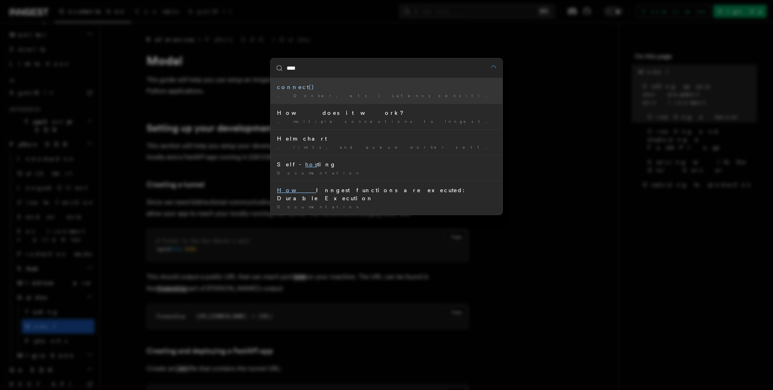
type input "*****"
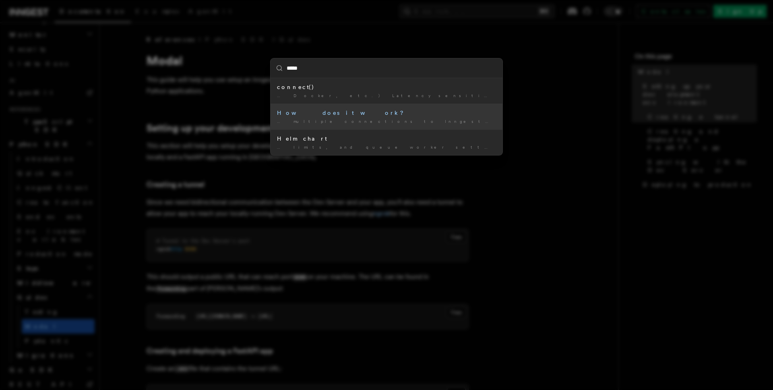
click at [400, 118] on div "… multiple connections to Inngest enabling horiz ontal scaling. Additionally, c…" at bounding box center [386, 121] width 219 height 6
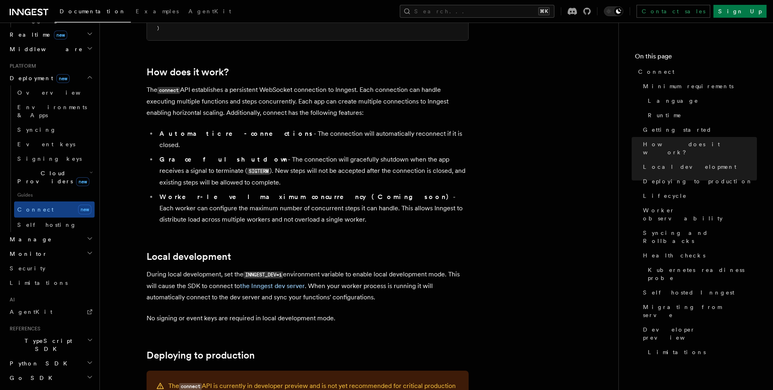
scroll to position [792, 0]
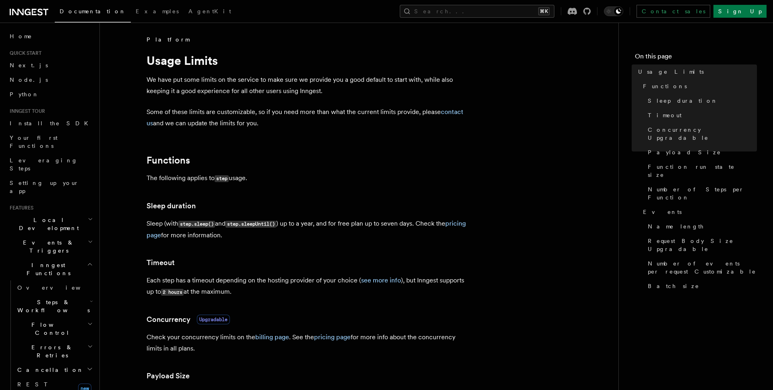
click at [523, 18] on div "Documentation Examples AgentKit Search... ⌘K Contact sales Sign Up" at bounding box center [386, 11] width 773 height 23
click at [513, 12] on button "Search... ⌘K" at bounding box center [477, 11] width 155 height 13
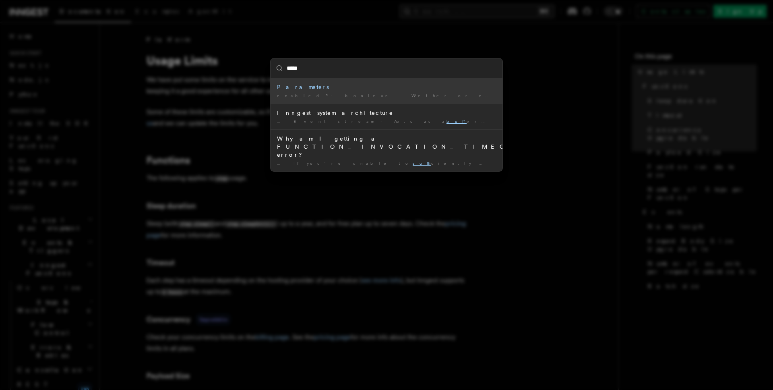
type input "******"
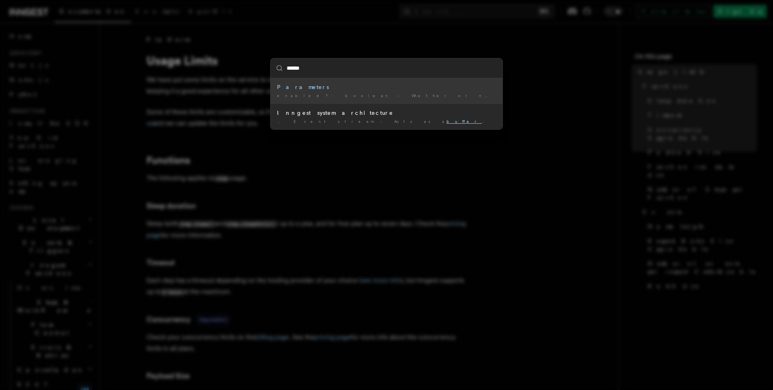
click at [431, 98] on div "enabled?: boolean - Whether or not the hook will subscribe. buffer …" at bounding box center [386, 96] width 219 height 6
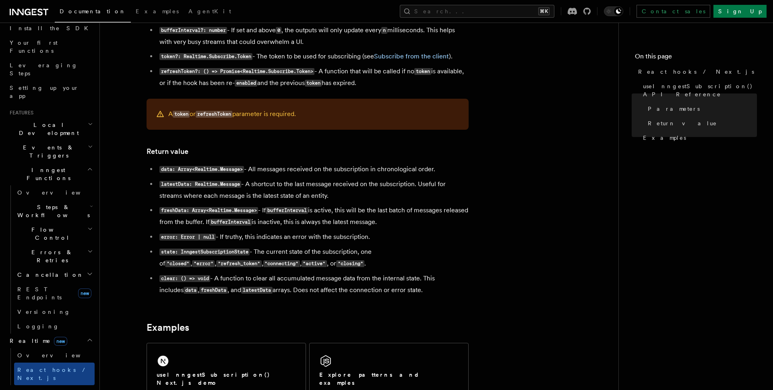
scroll to position [101, 0]
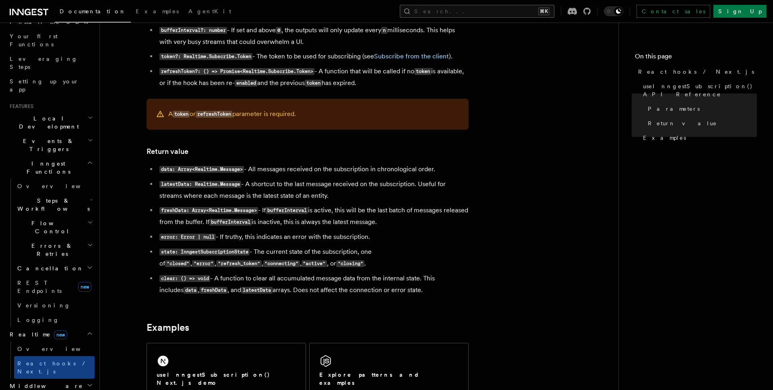
click at [511, 12] on button "Search... ⌘K" at bounding box center [477, 11] width 155 height 13
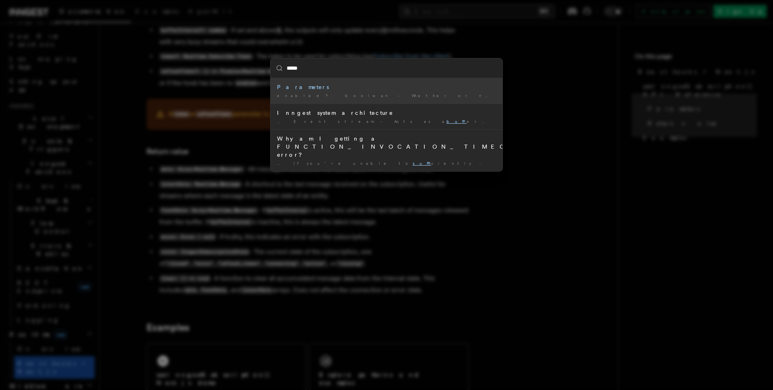
type input "******"
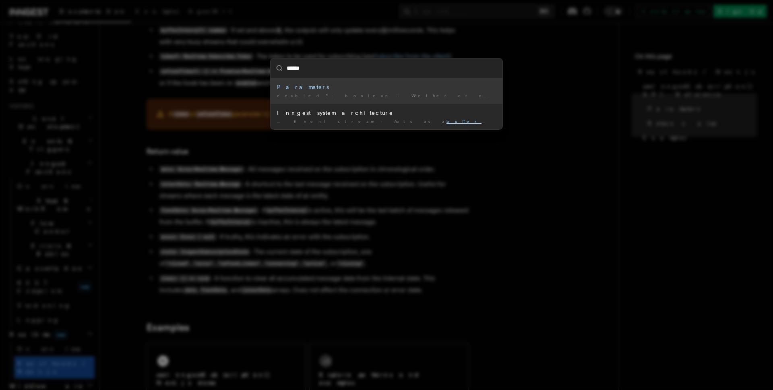
click at [365, 91] on div "Parameters" at bounding box center [386, 87] width 219 height 8
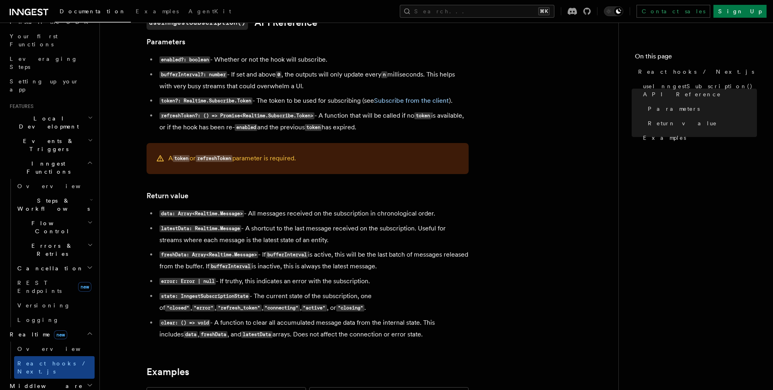
scroll to position [520, 0]
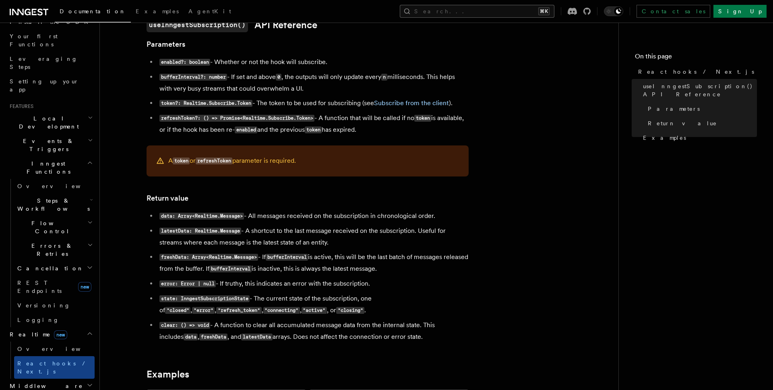
click at [506, 15] on button "Search... ⌘K" at bounding box center [477, 11] width 155 height 13
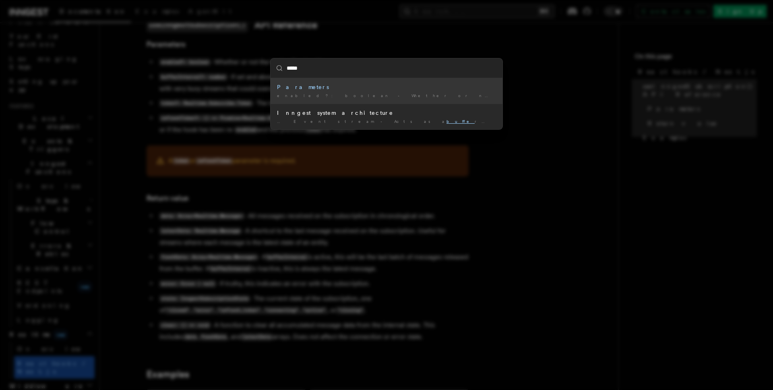
type input "******"
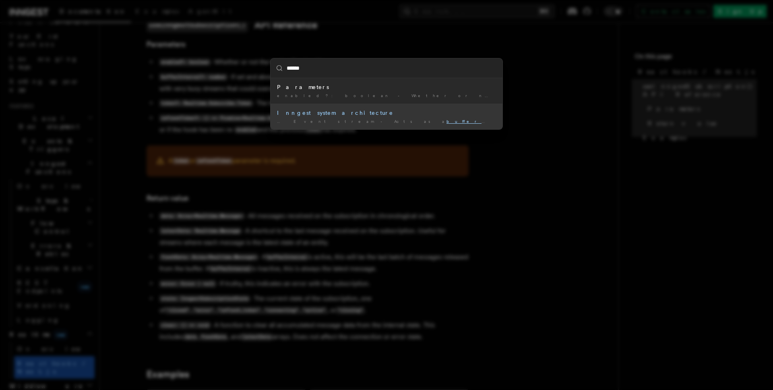
click at [356, 115] on div "Inngest system architecture" at bounding box center [386, 113] width 219 height 8
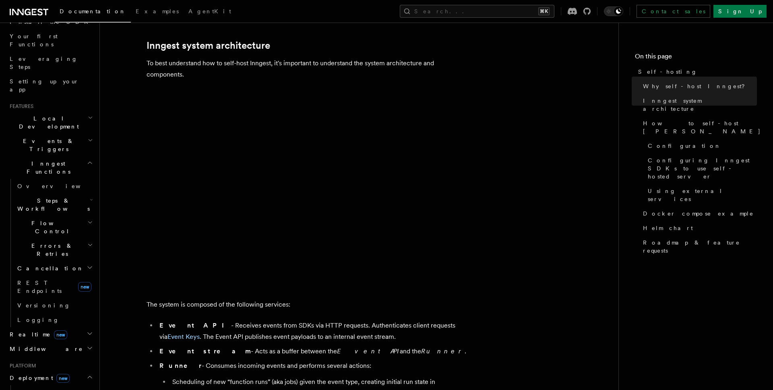
scroll to position [211, 0]
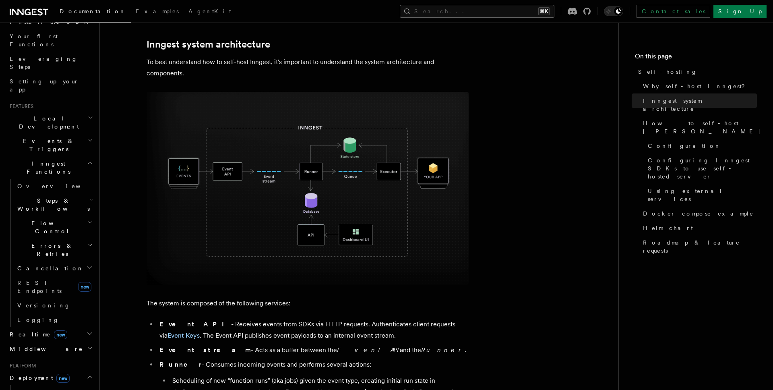
click at [500, 14] on button "Search... ⌘K" at bounding box center [477, 11] width 155 height 13
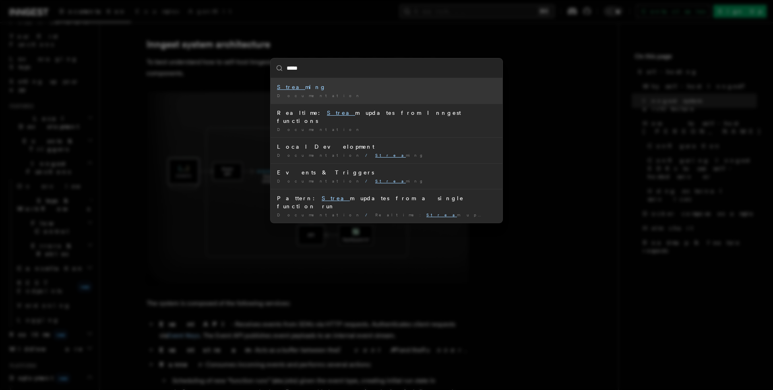
type input "******"
click at [406, 97] on div "Documentation /" at bounding box center [386, 96] width 219 height 6
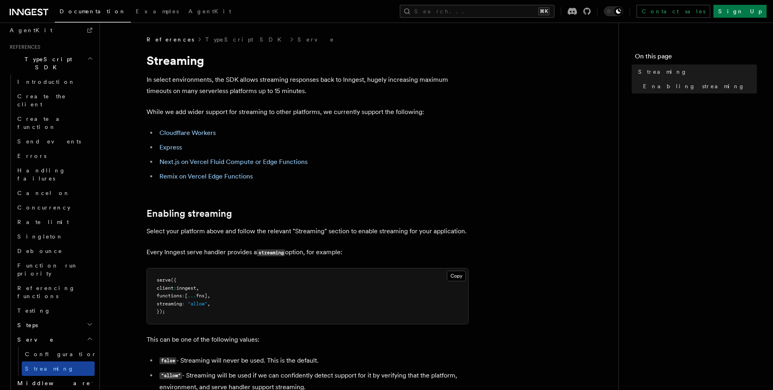
scroll to position [560, 0]
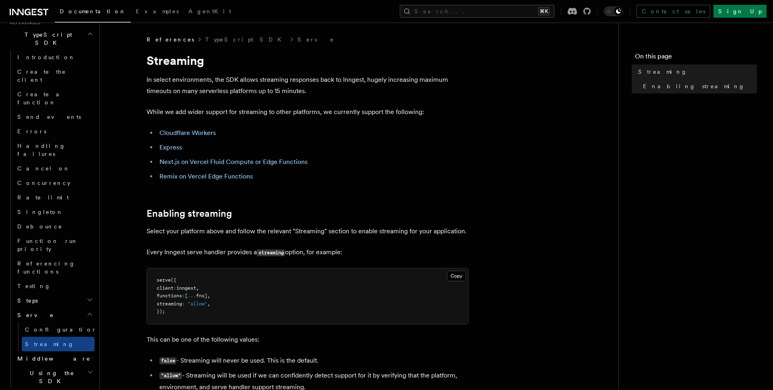
click at [95, 260] on header "Search... Documentation Examples AgentKit Home Quick start Next.js Node.js Pyth…" at bounding box center [50, 206] width 100 height 367
click at [91, 389] on icon "button" at bounding box center [90, 394] width 6 height 6
click at [91, 389] on icon "button" at bounding box center [90, 395] width 4 height 2
click at [494, 10] on button "Search... ⌘K" at bounding box center [477, 11] width 155 height 13
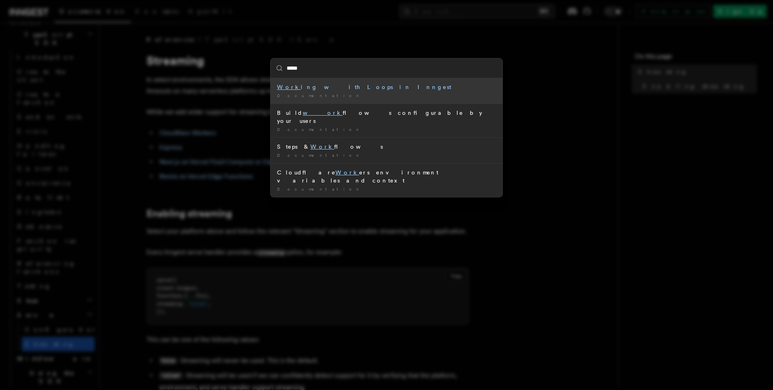
type input "******"
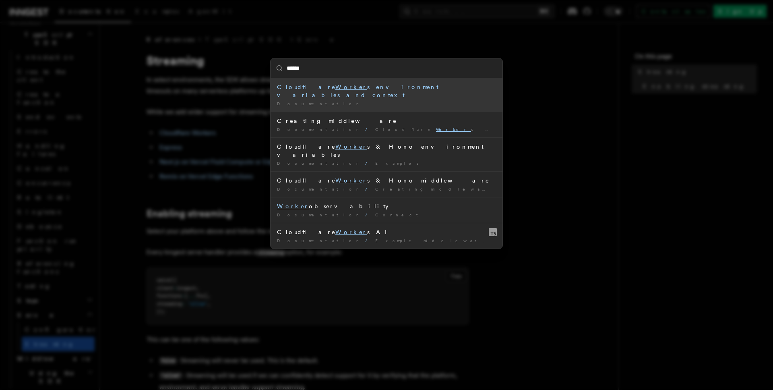
click at [383, 101] on div "Documentation /" at bounding box center [386, 104] width 219 height 6
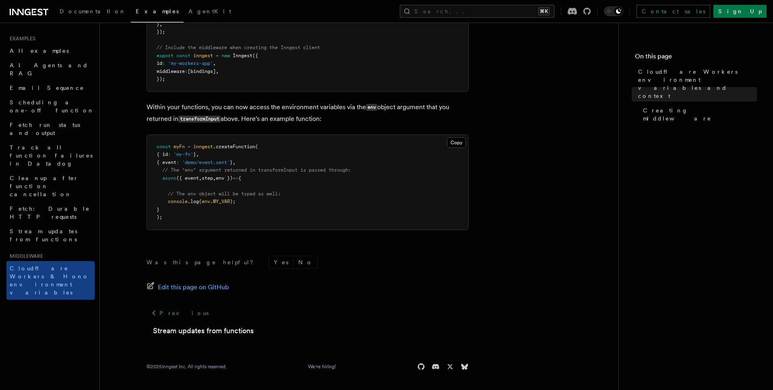
scroll to position [459, 0]
click at [33, 12] on icon at bounding box center [29, 12] width 39 height 10
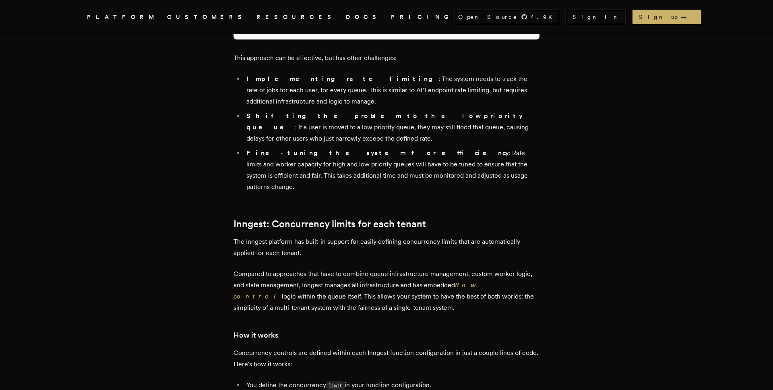
scroll to position [1792, 0]
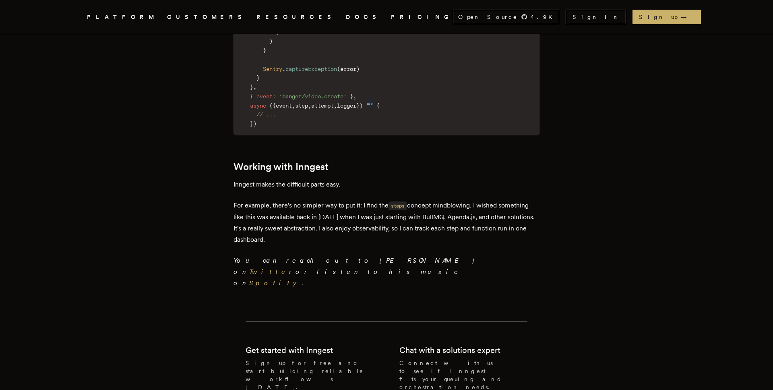
scroll to position [4576, 0]
